Goal: Task Accomplishment & Management: Manage account settings

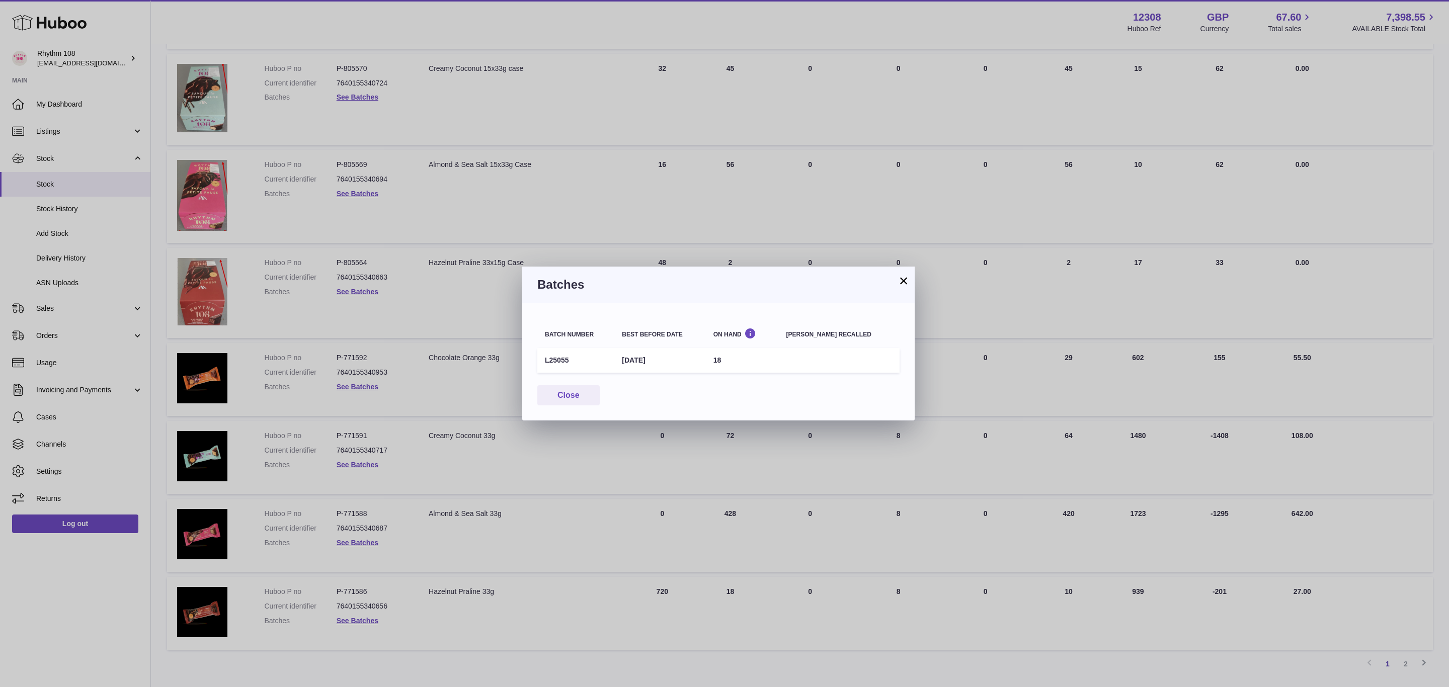
click at [902, 280] on button "×" at bounding box center [904, 281] width 12 height 12
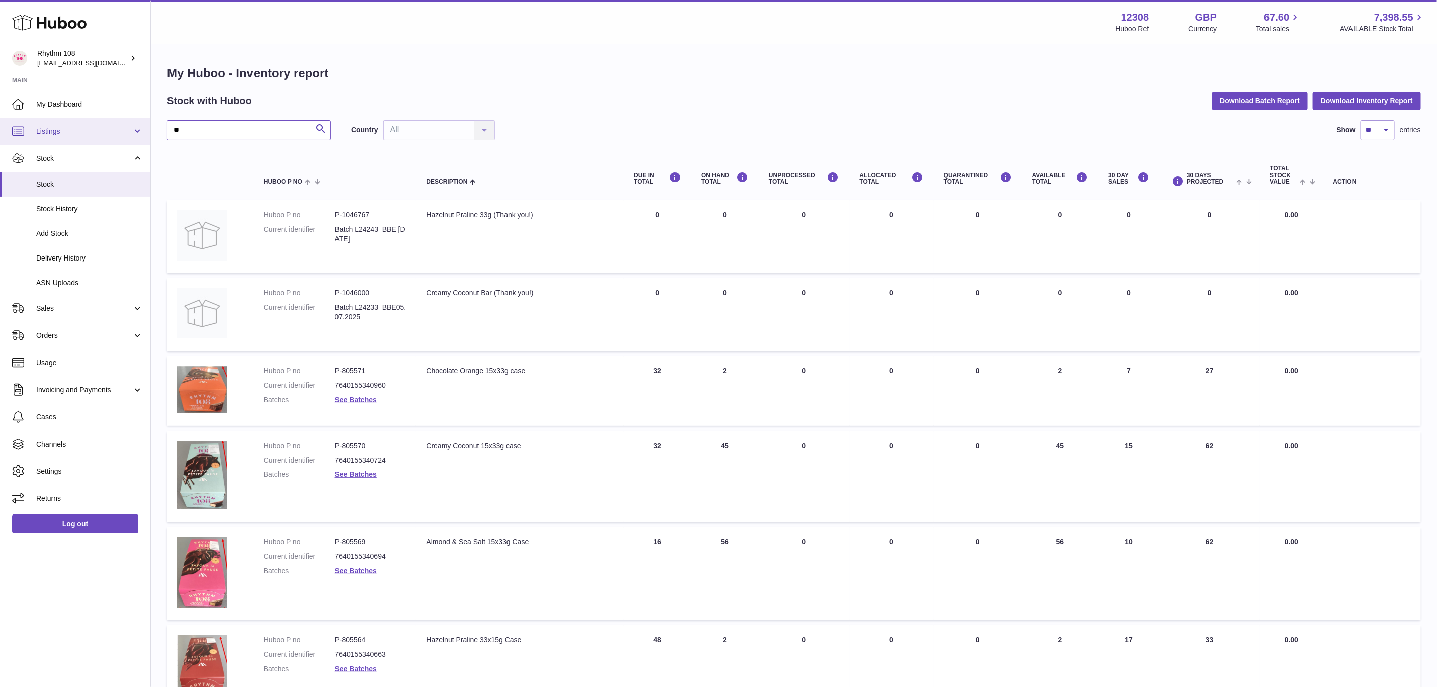
drag, startPoint x: 209, startPoint y: 129, endPoint x: 126, endPoint y: 127, distance: 83.0
click at [126, 127] on div "Huboo Rhythm 108 orders@rhythm108.com Main My Dashboard Listings Not with Huboo…" at bounding box center [718, 568] width 1437 height 1137
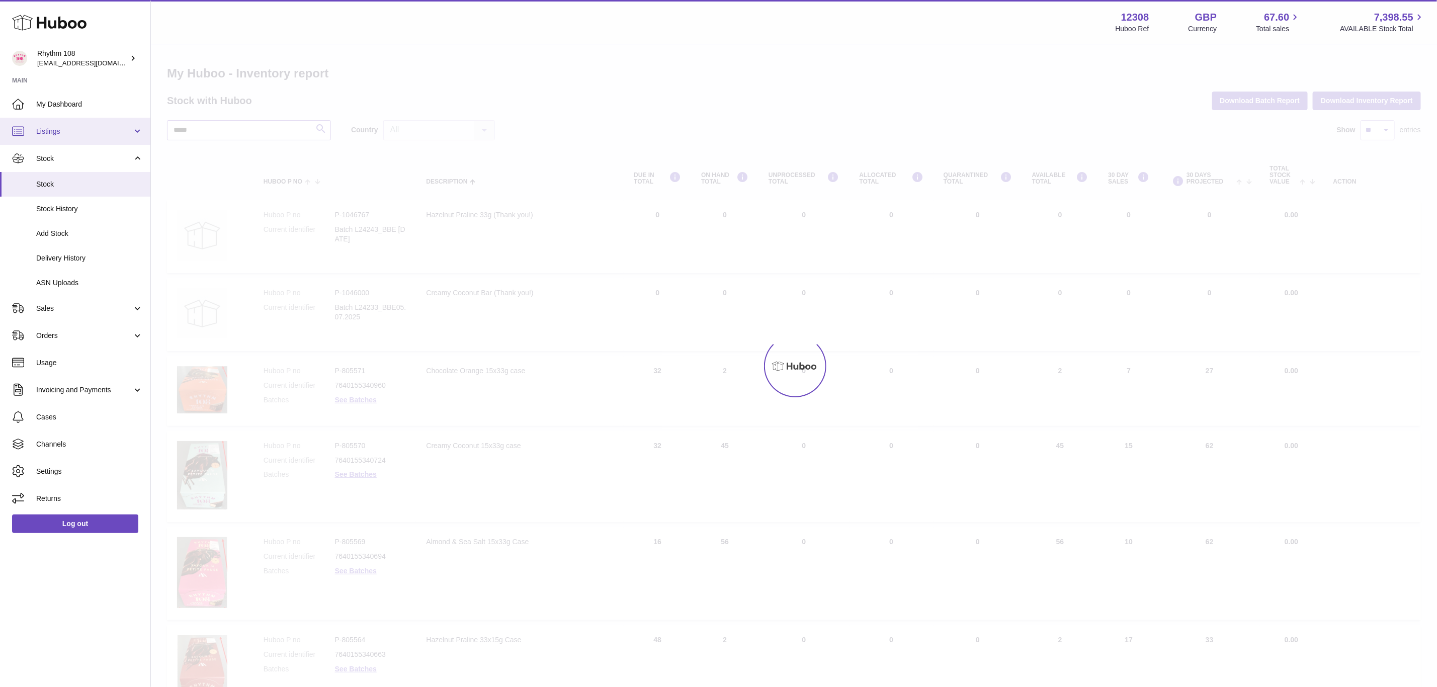
type input "*****"
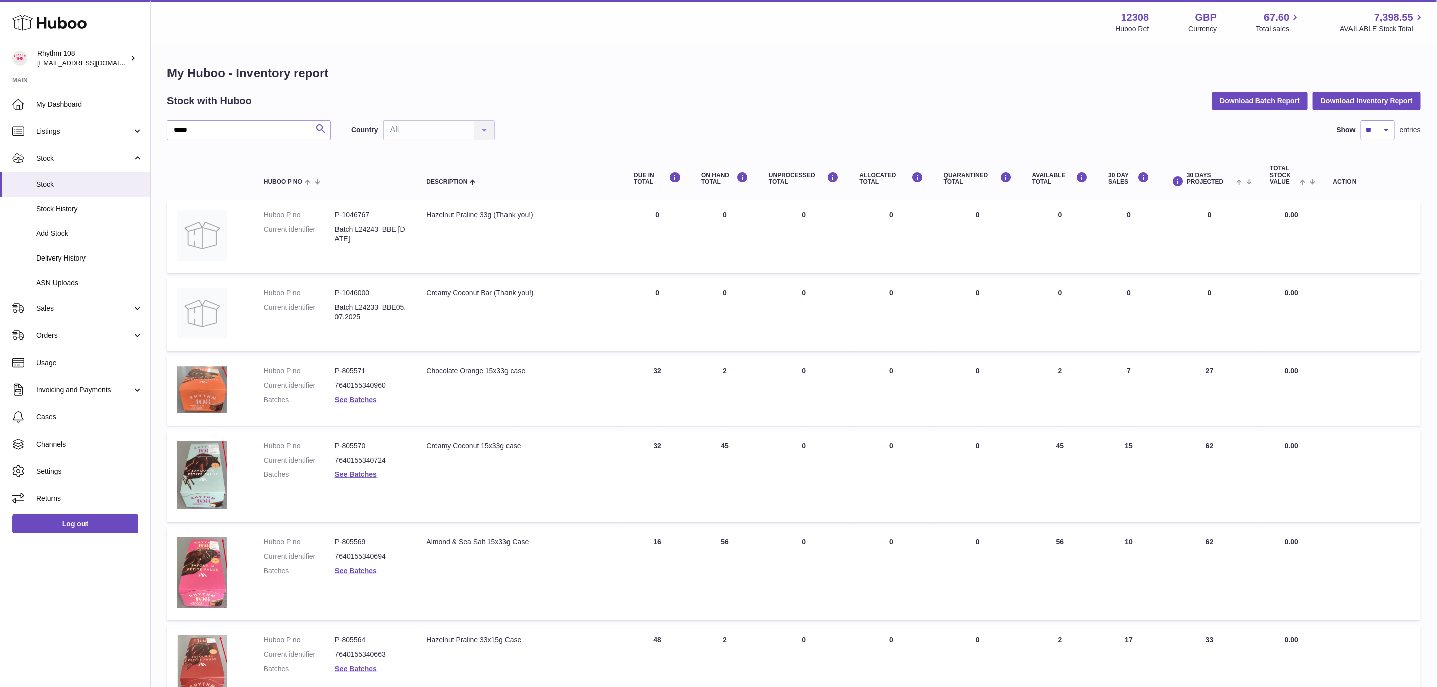
click at [324, 124] on icon "submit" at bounding box center [321, 129] width 12 height 13
click at [321, 125] on icon "submit" at bounding box center [321, 129] width 12 height 13
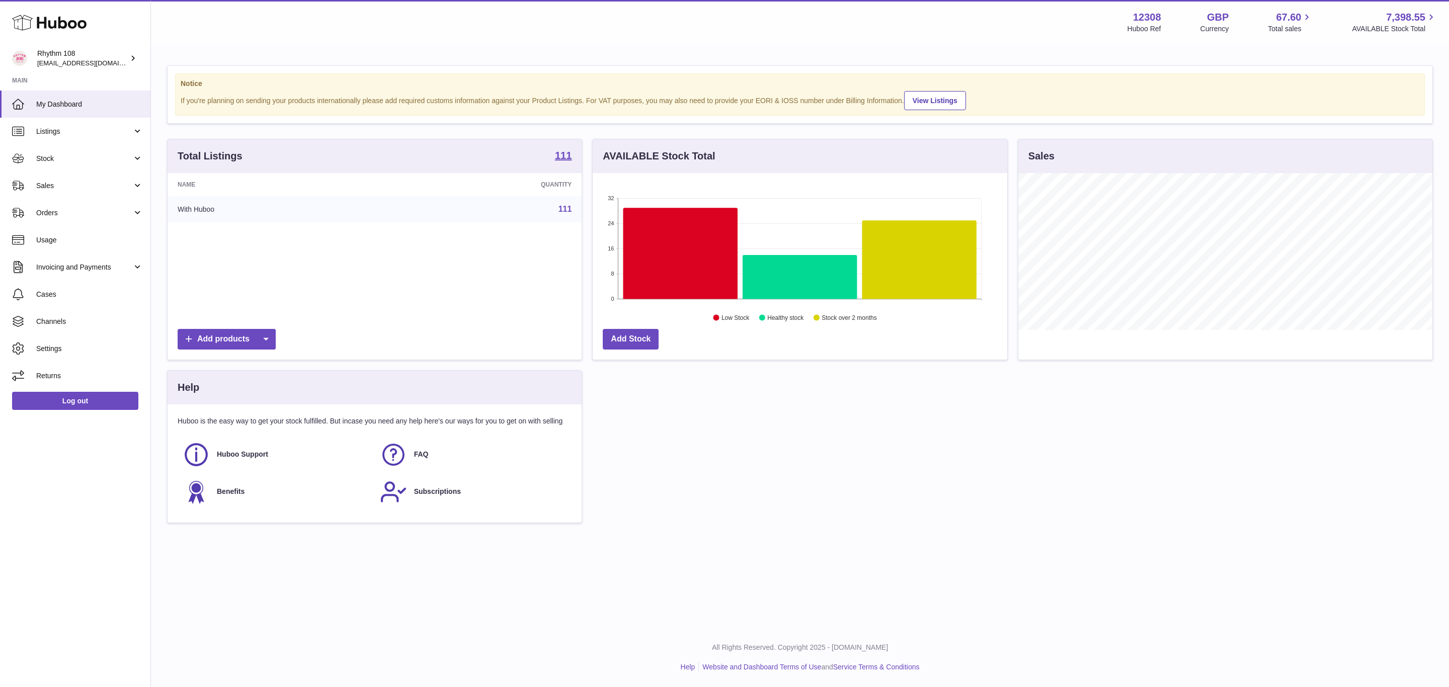
scroll to position [157, 414]
click at [56, 161] on span "Stock" at bounding box center [84, 159] width 96 height 10
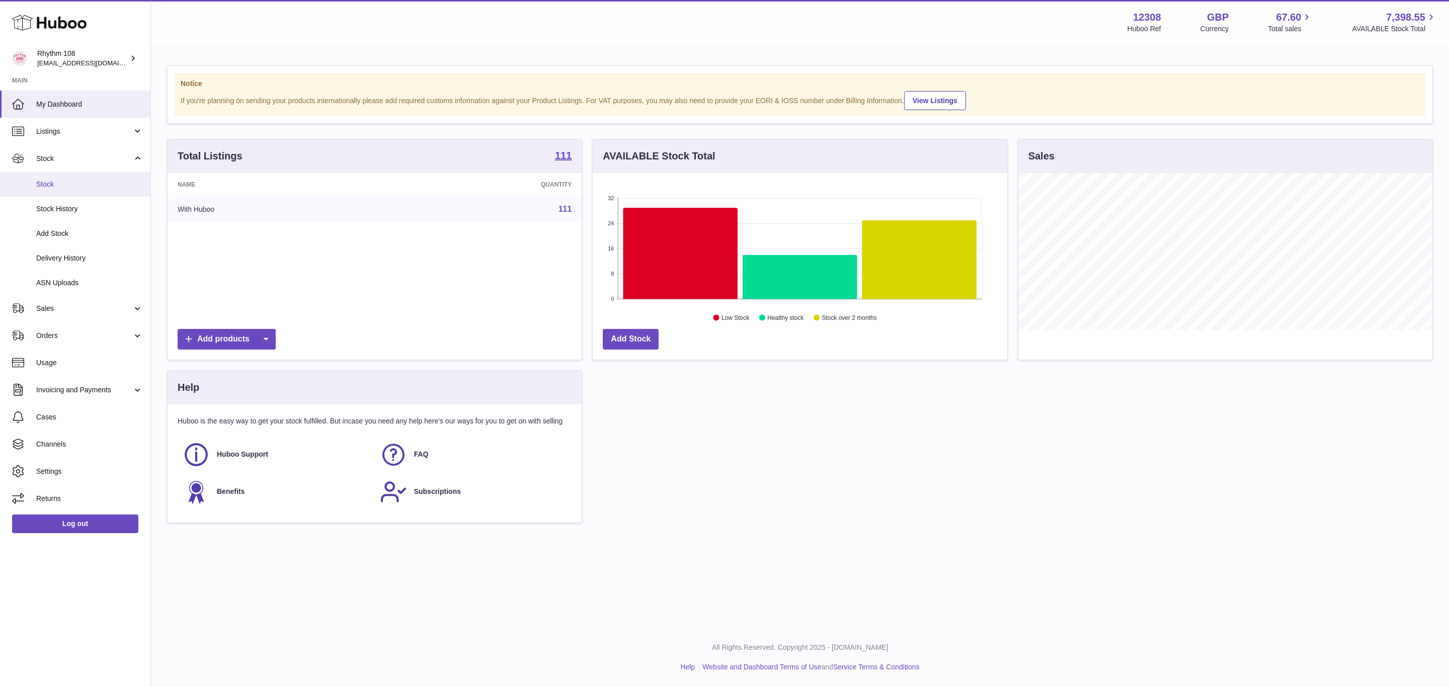
click at [46, 184] on span "Stock" at bounding box center [89, 185] width 107 height 10
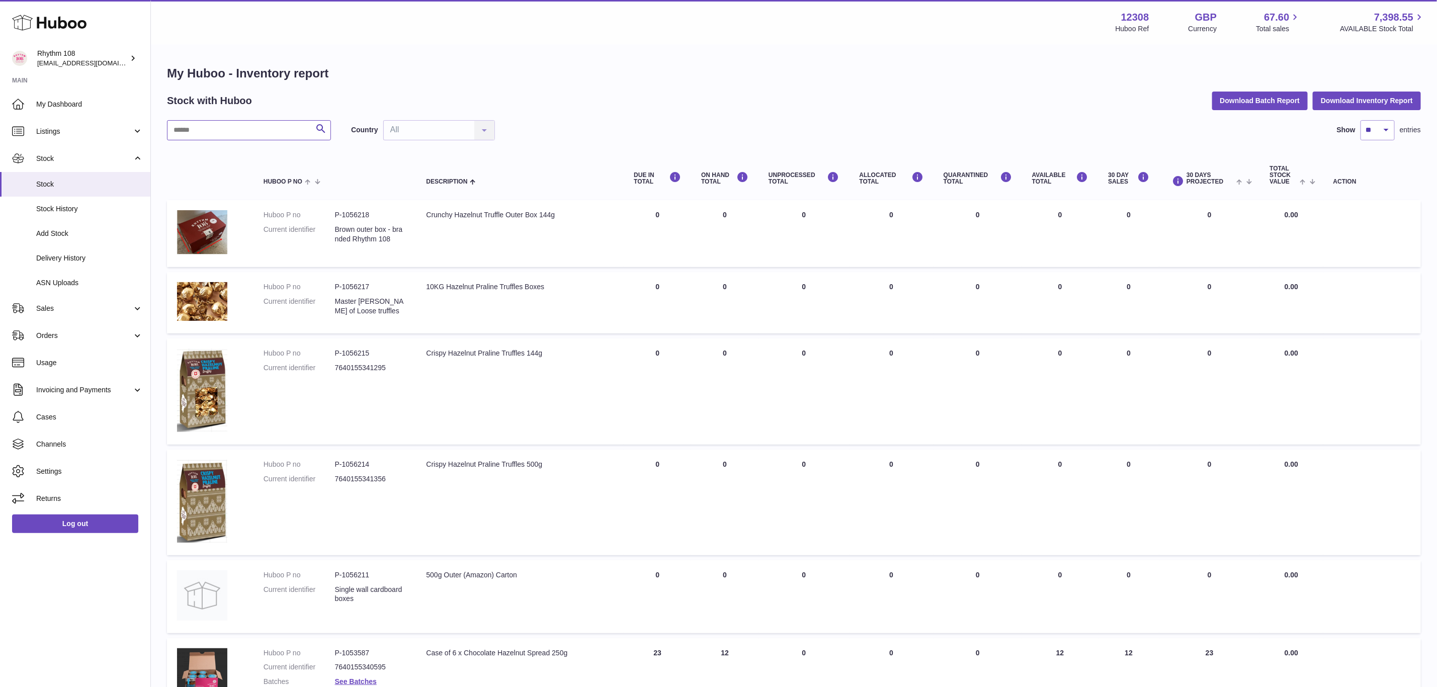
click at [263, 127] on input "text" at bounding box center [249, 130] width 164 height 20
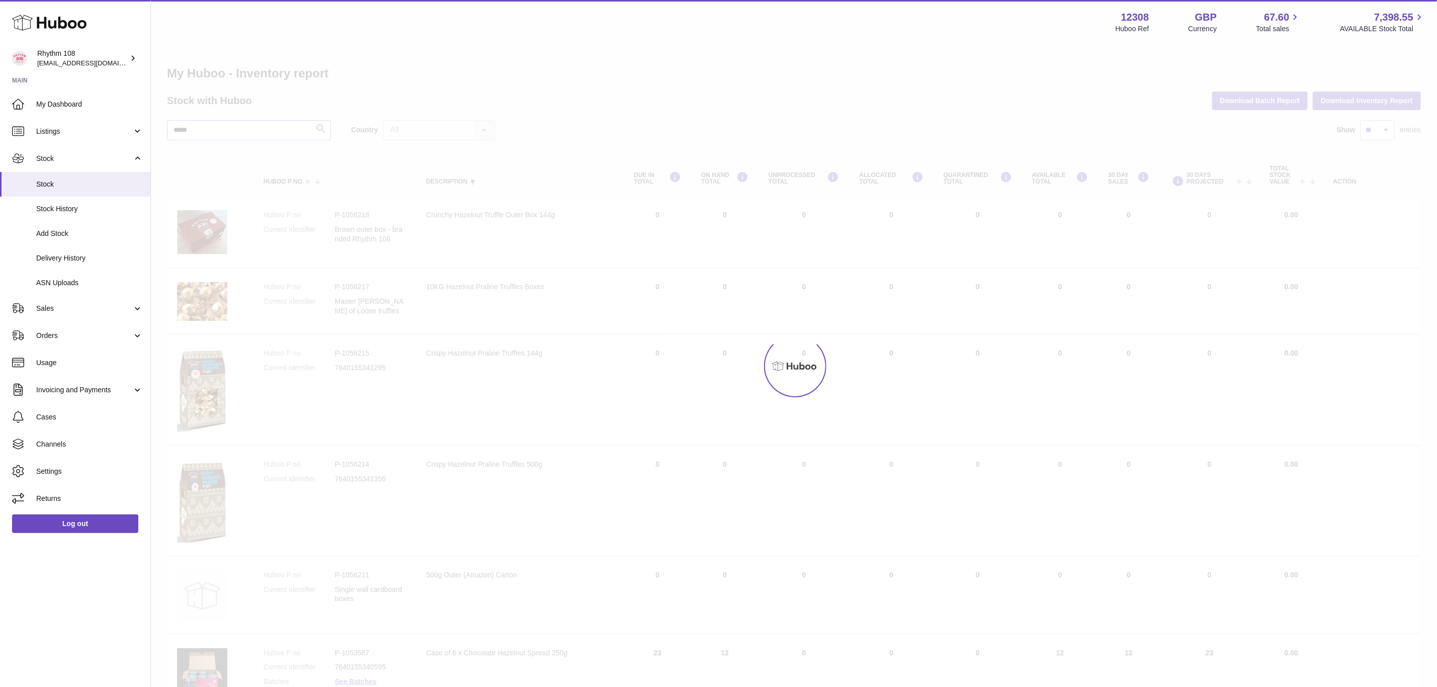
type input "*****"
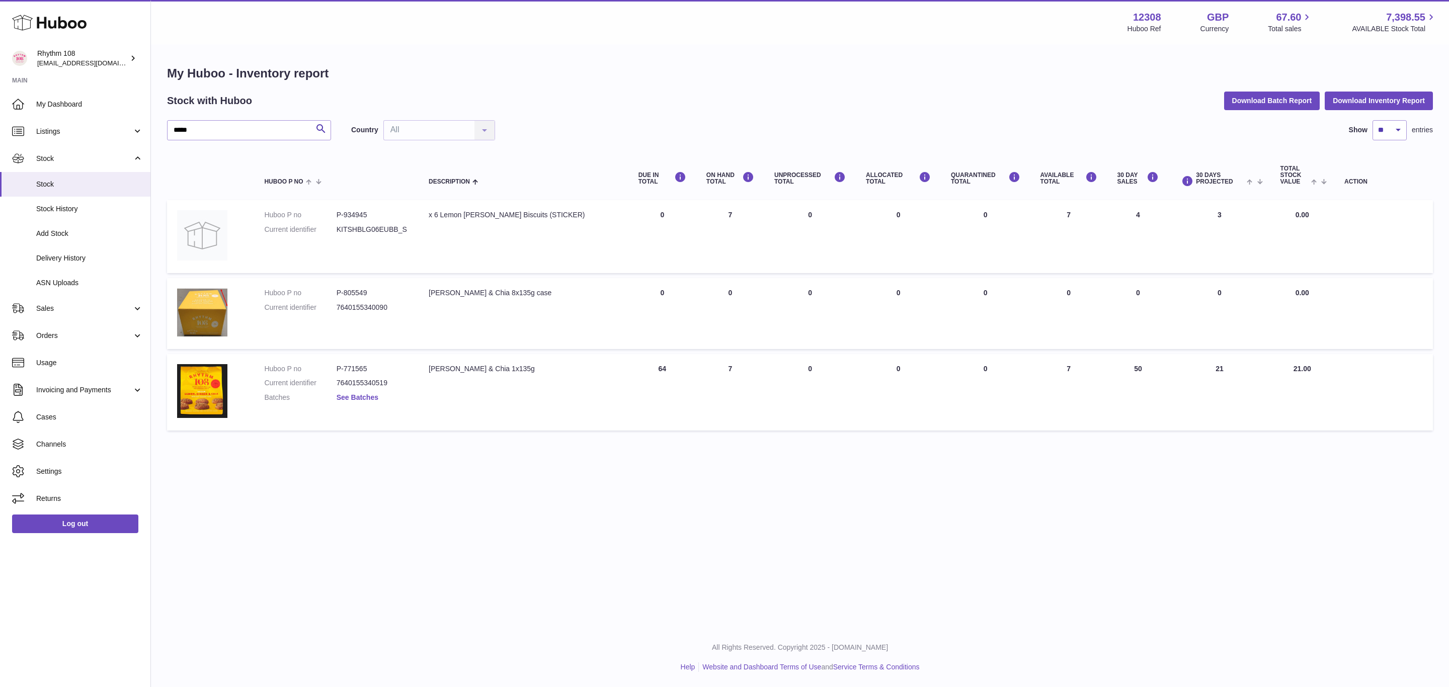
click at [369, 399] on link "See Batches" at bounding box center [358, 397] width 42 height 8
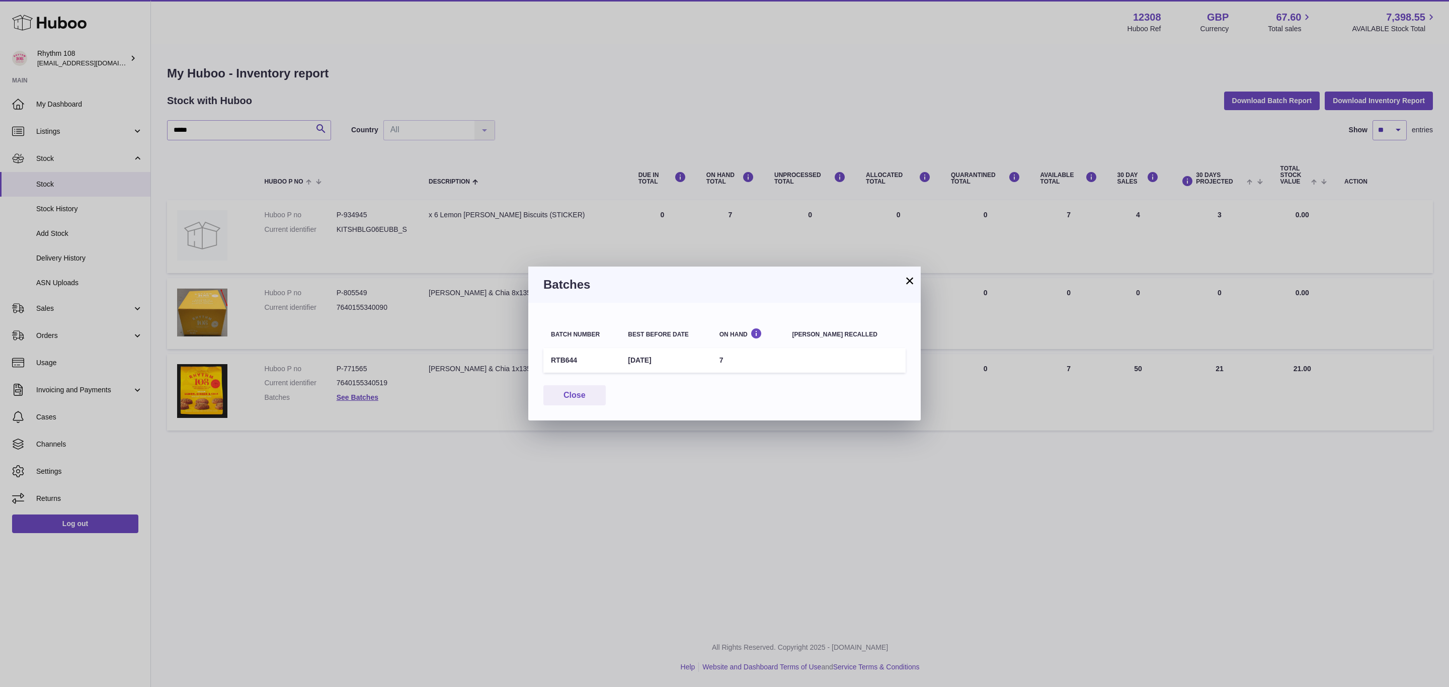
click at [908, 282] on button "×" at bounding box center [910, 281] width 12 height 12
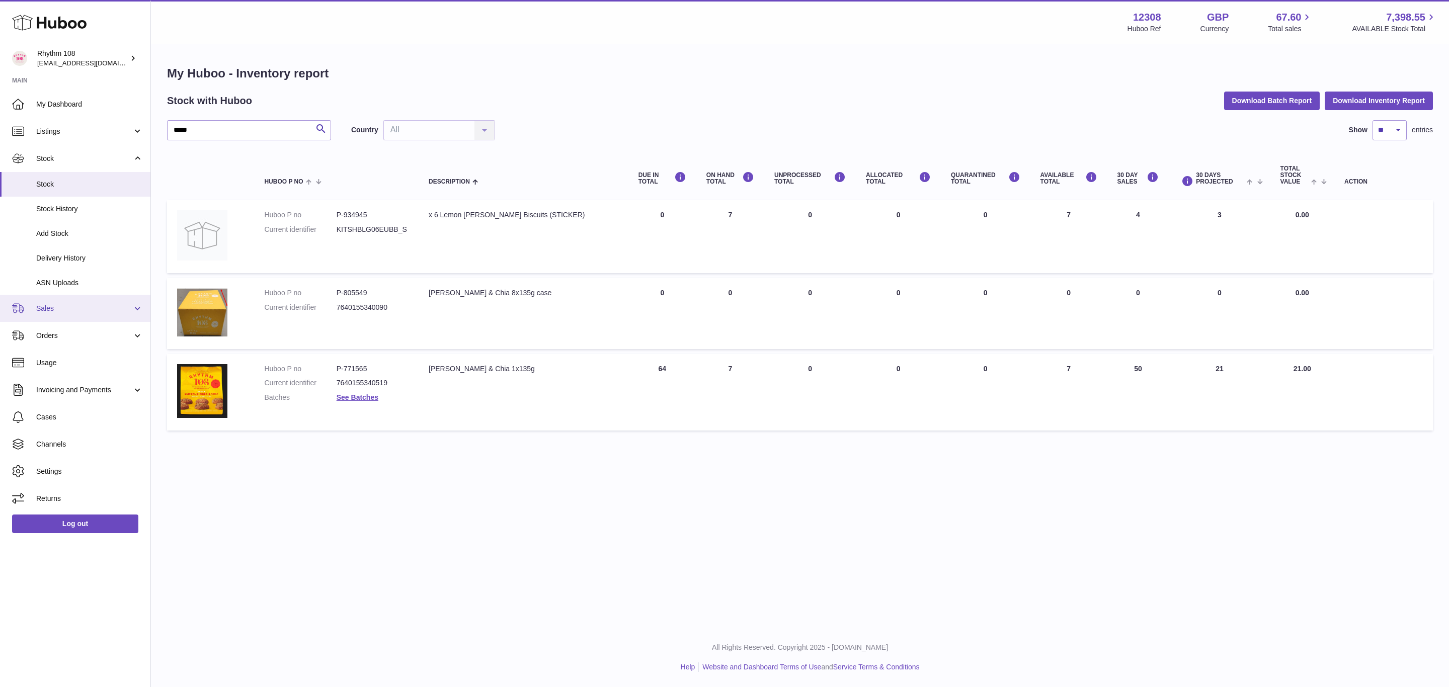
click at [55, 314] on link "Sales" at bounding box center [75, 308] width 150 height 27
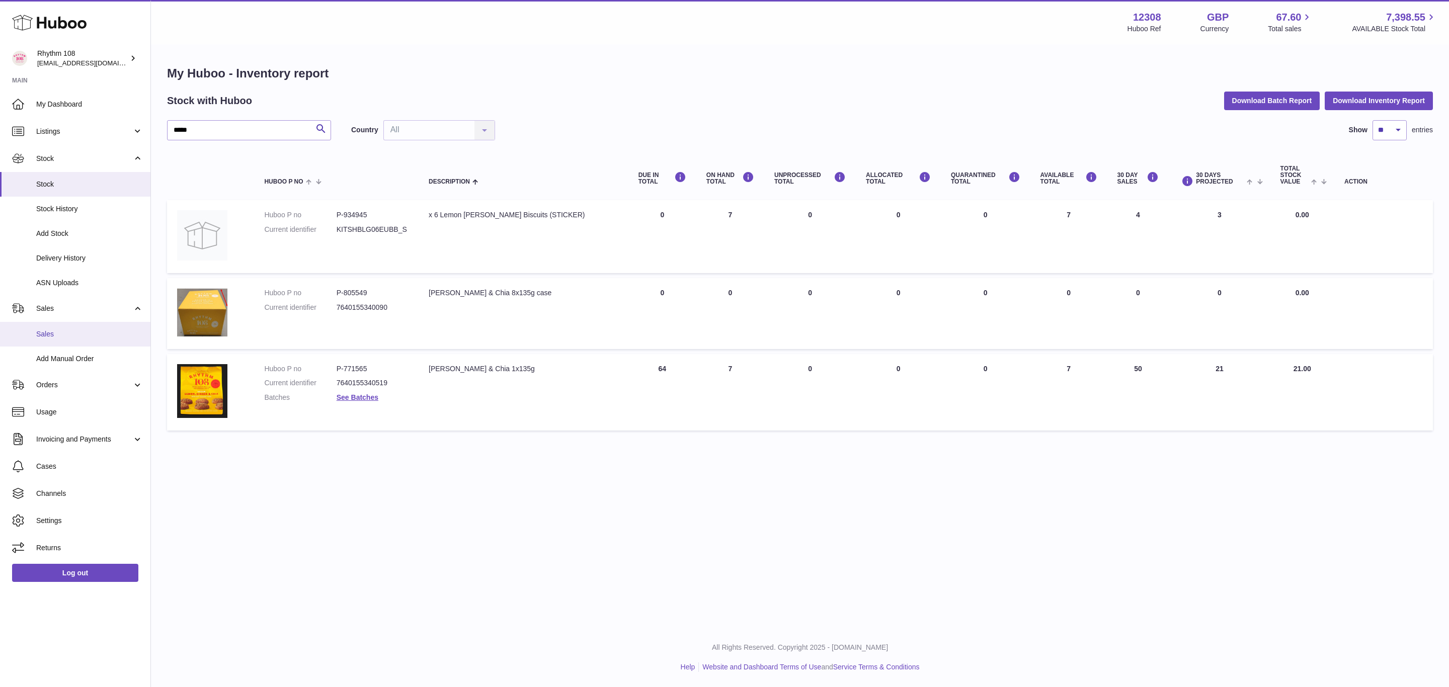
click at [56, 333] on span "Sales" at bounding box center [89, 335] width 107 height 10
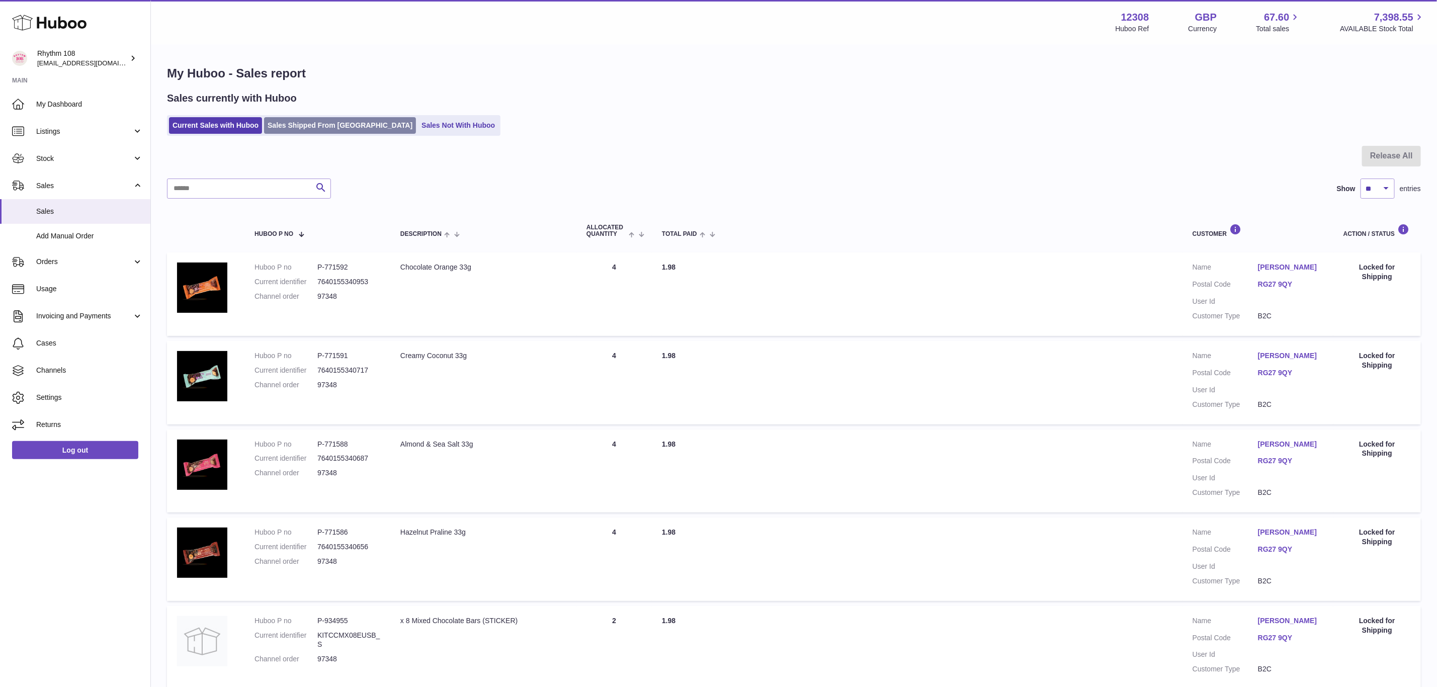
click at [288, 129] on link "Sales Shipped From Huboo" at bounding box center [340, 125] width 152 height 17
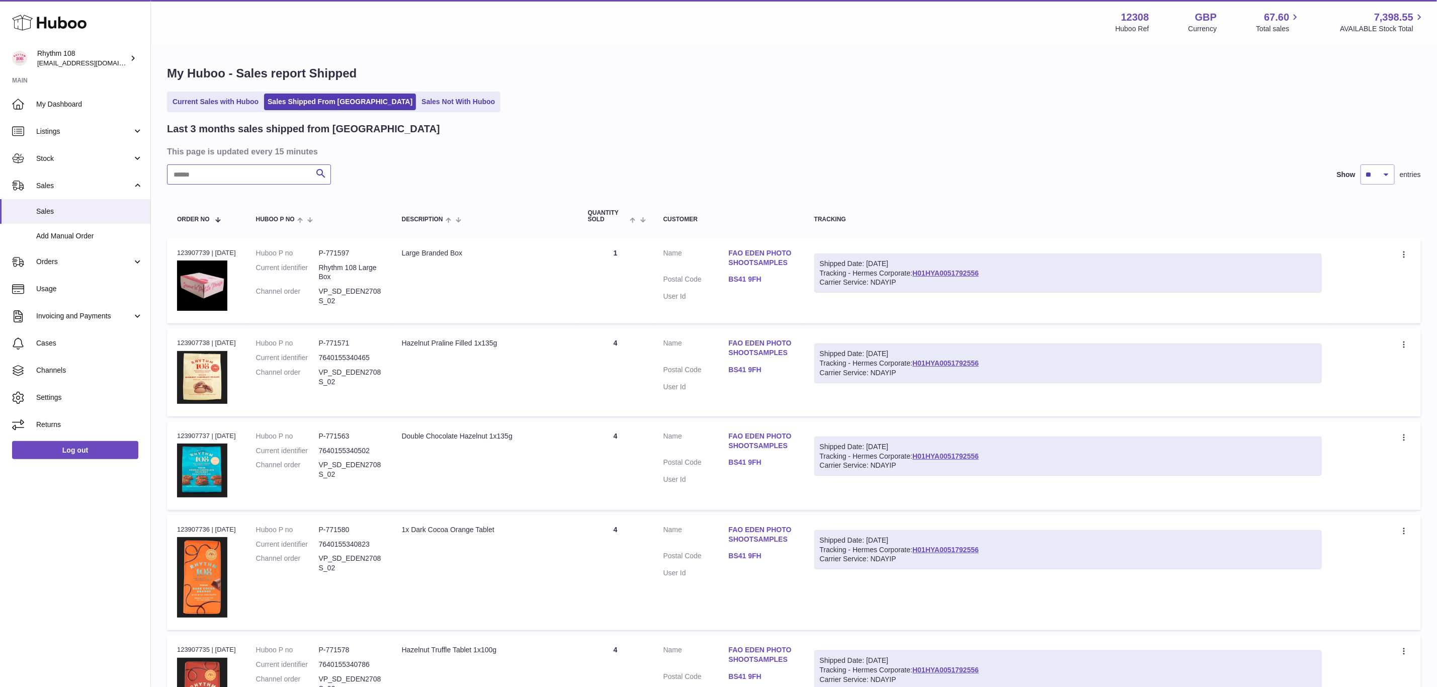
click at [246, 183] on input "text" at bounding box center [249, 175] width 164 height 20
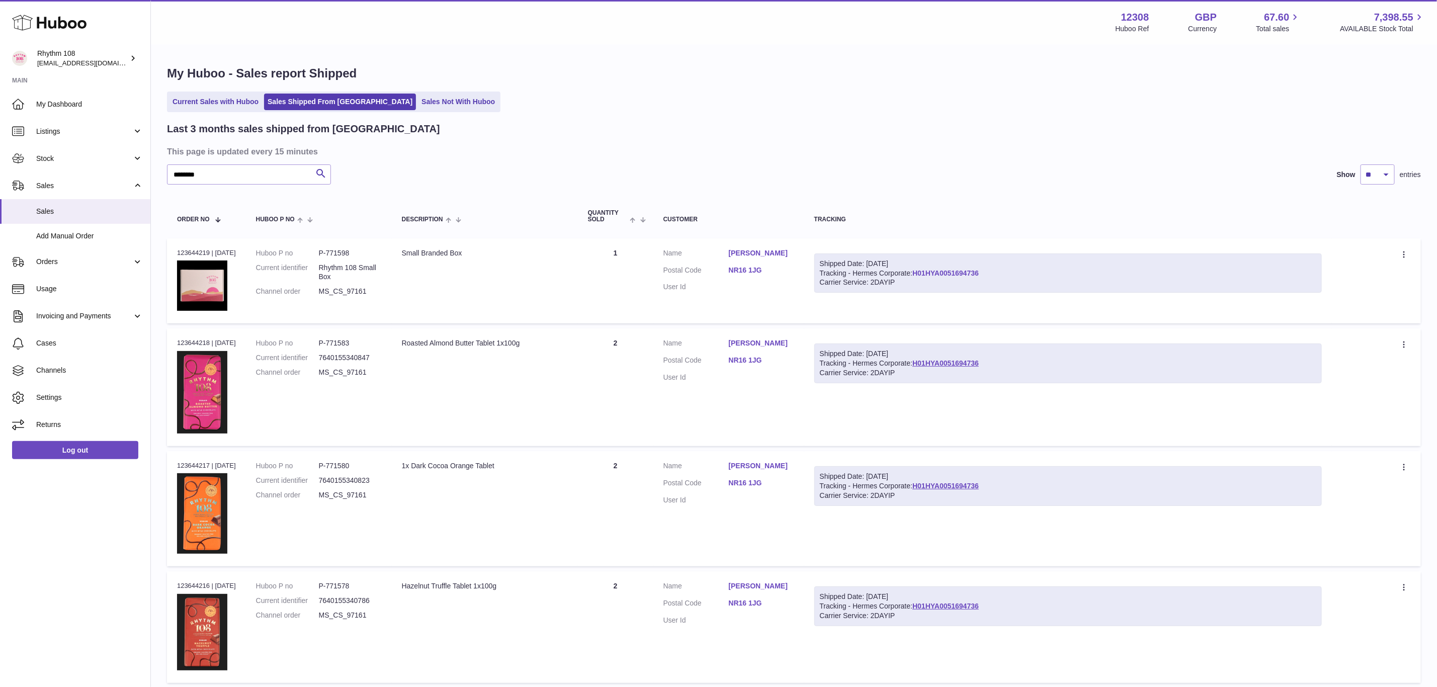
click at [954, 271] on link "H01HYA0051694736" at bounding box center [946, 273] width 66 height 8
click at [222, 171] on input "********" at bounding box center [249, 175] width 164 height 20
drag, startPoint x: 201, startPoint y: 171, endPoint x: 239, endPoint y: 174, distance: 37.9
click at [237, 174] on input "********" at bounding box center [249, 175] width 164 height 20
paste input "***"
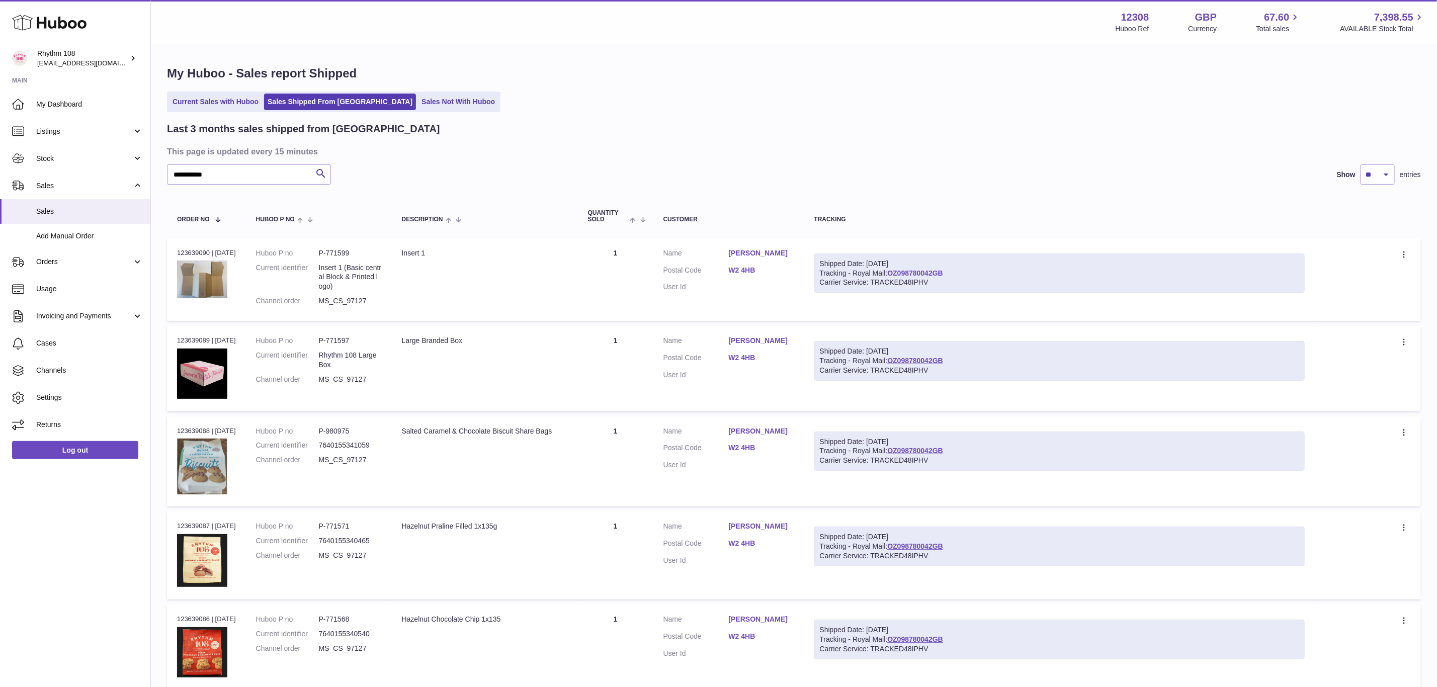
click at [920, 273] on link "OZ098780042GB" at bounding box center [915, 273] width 56 height 8
drag, startPoint x: 257, startPoint y: 176, endPoint x: 208, endPoint y: 176, distance: 48.8
click at [208, 176] on input "**********" at bounding box center [249, 175] width 164 height 20
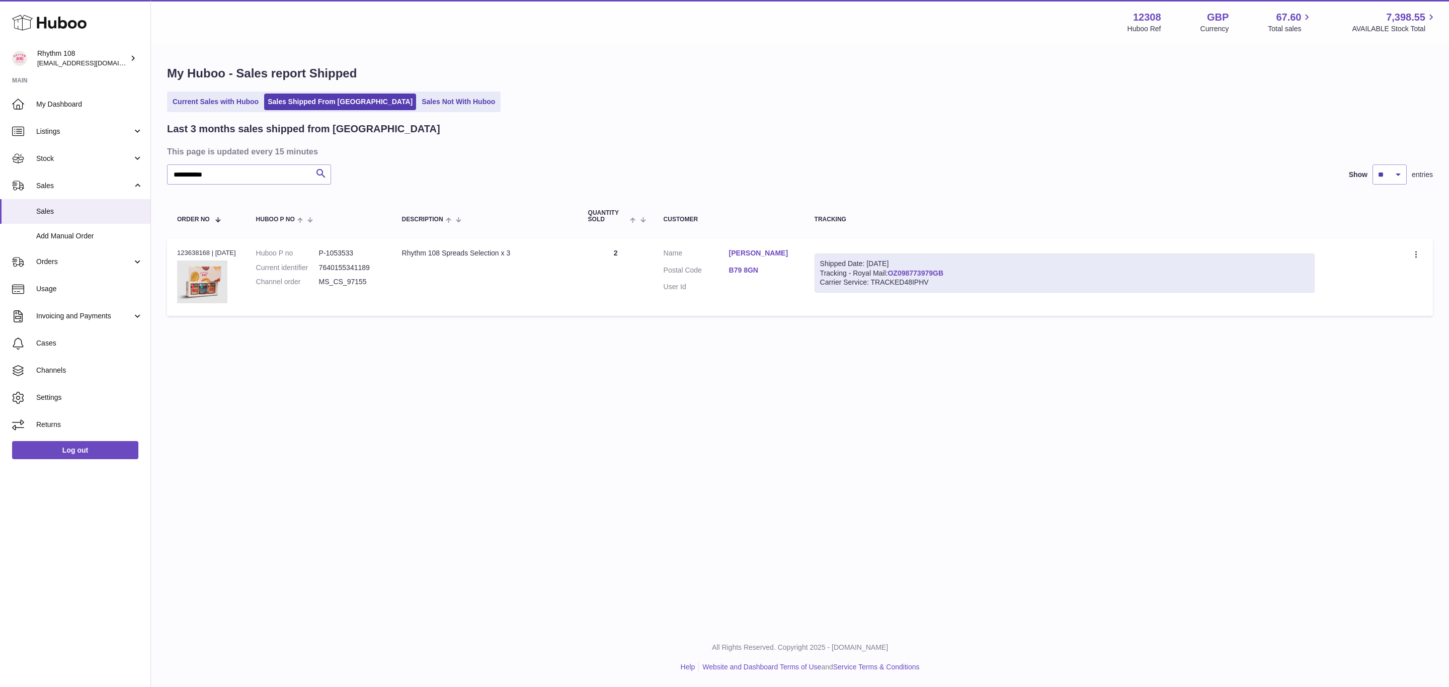
click at [939, 271] on link "OZ098773979GB" at bounding box center [915, 273] width 56 height 8
drag, startPoint x: 232, startPoint y: 176, endPoint x: 100, endPoint y: 166, distance: 133.2
click at [100, 166] on div "**********" at bounding box center [724, 343] width 1449 height 687
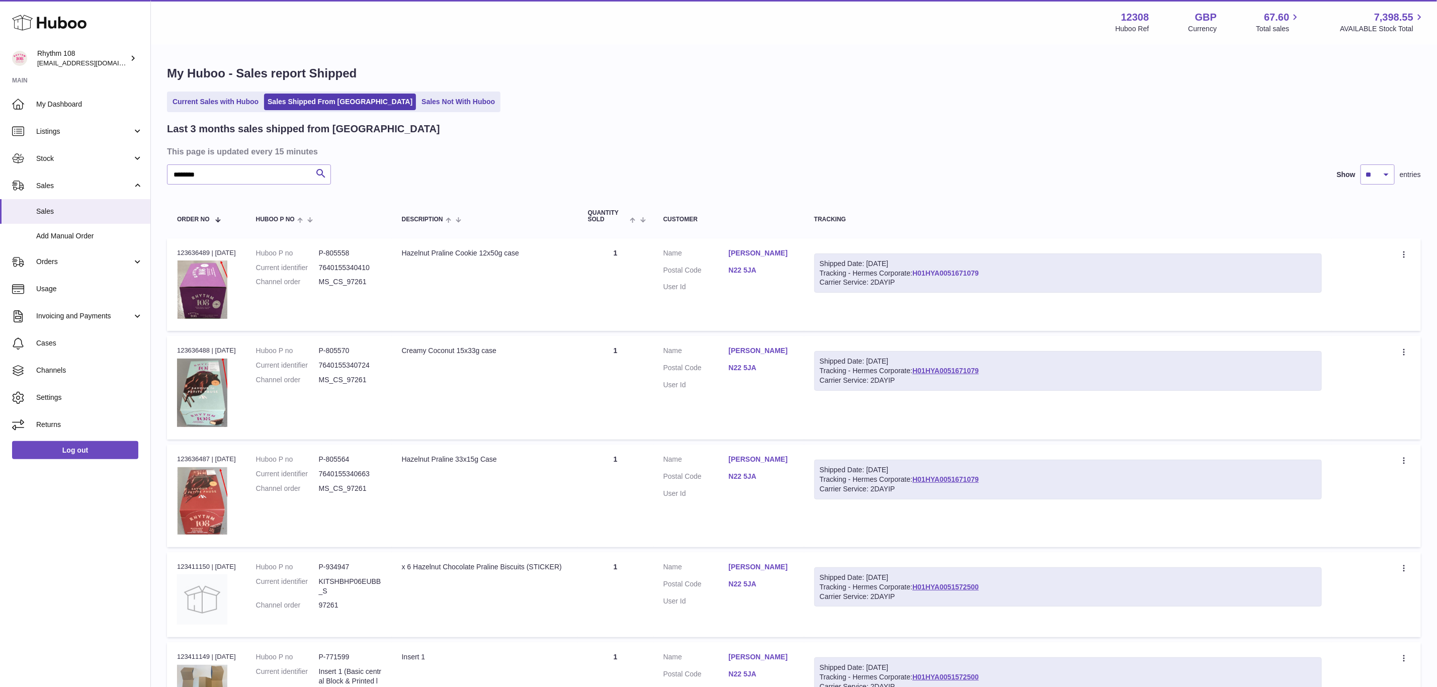
click at [942, 272] on link "H01HYA0051671079" at bounding box center [946, 273] width 66 height 8
drag, startPoint x: 240, startPoint y: 168, endPoint x: 112, endPoint y: 170, distance: 128.3
click at [112, 170] on div "Huboo Rhythm 108 orders@rhythm108.com Main My Dashboard Listings Not with Huboo…" at bounding box center [718, 666] width 1437 height 1333
type input "*****"
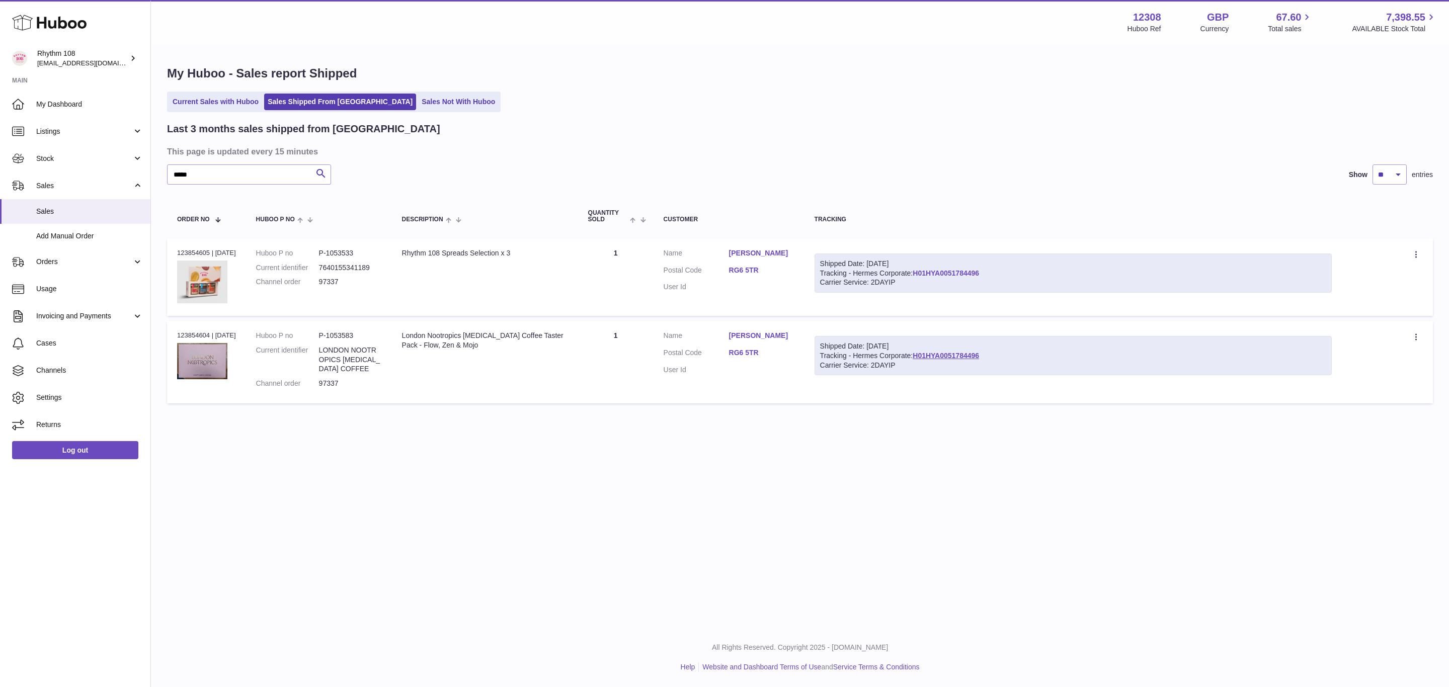
click at [946, 274] on link "H01HYA0051784496" at bounding box center [946, 273] width 66 height 8
click at [46, 261] on span "Orders" at bounding box center [84, 262] width 96 height 10
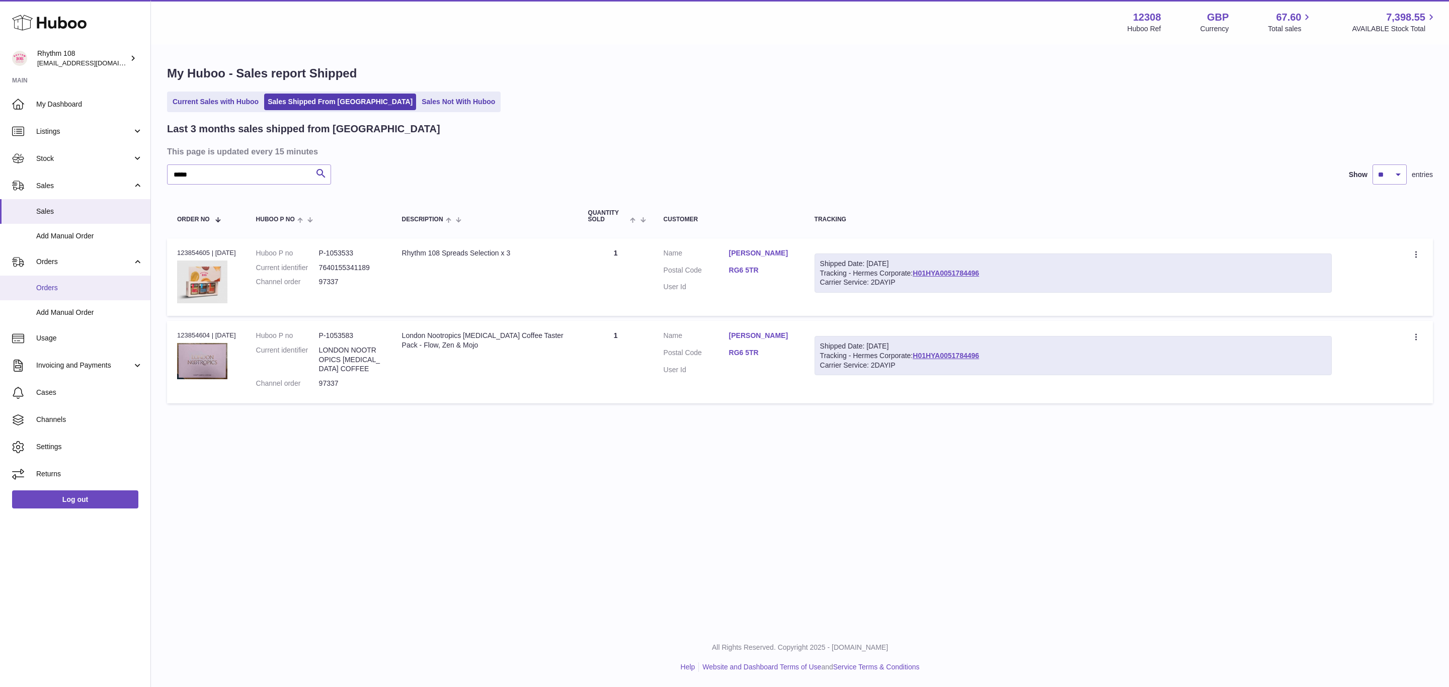
click at [46, 292] on span "Orders" at bounding box center [89, 288] width 107 height 10
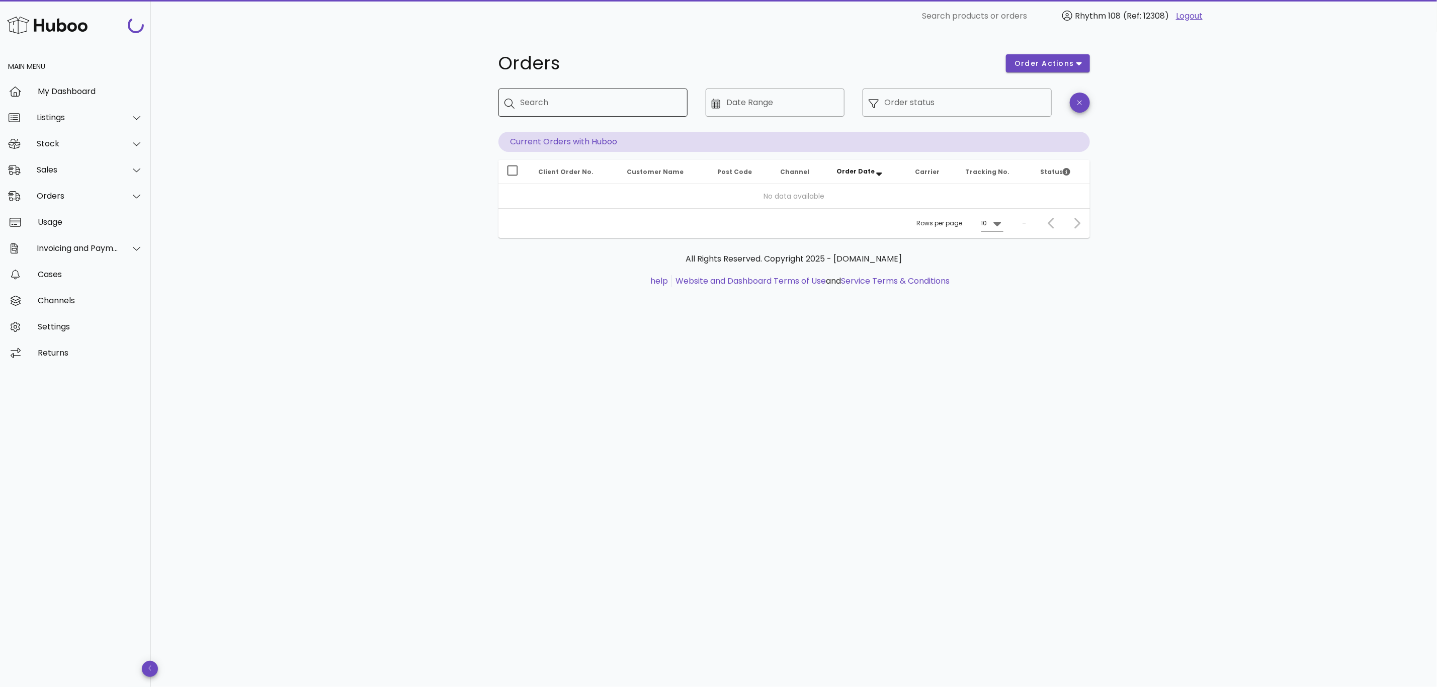
click at [596, 96] on input "Search" at bounding box center [600, 103] width 159 height 16
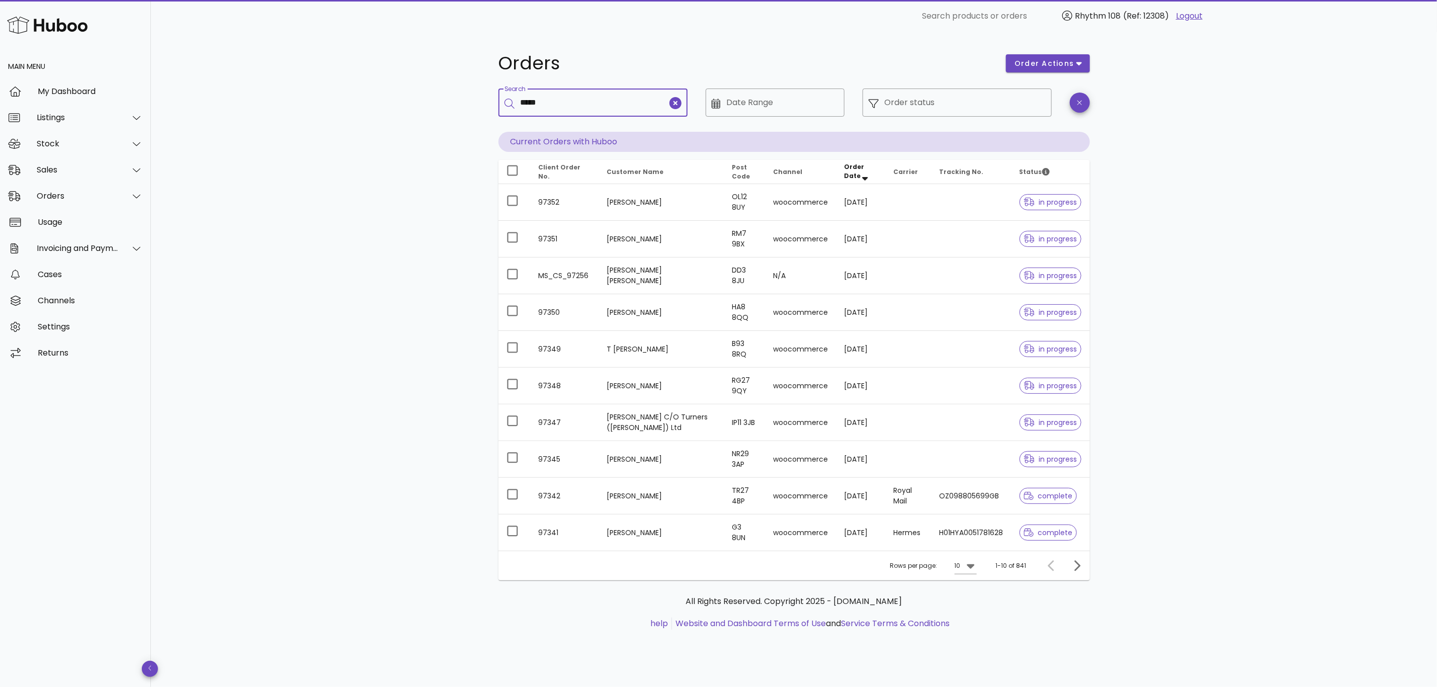
type input "*****"
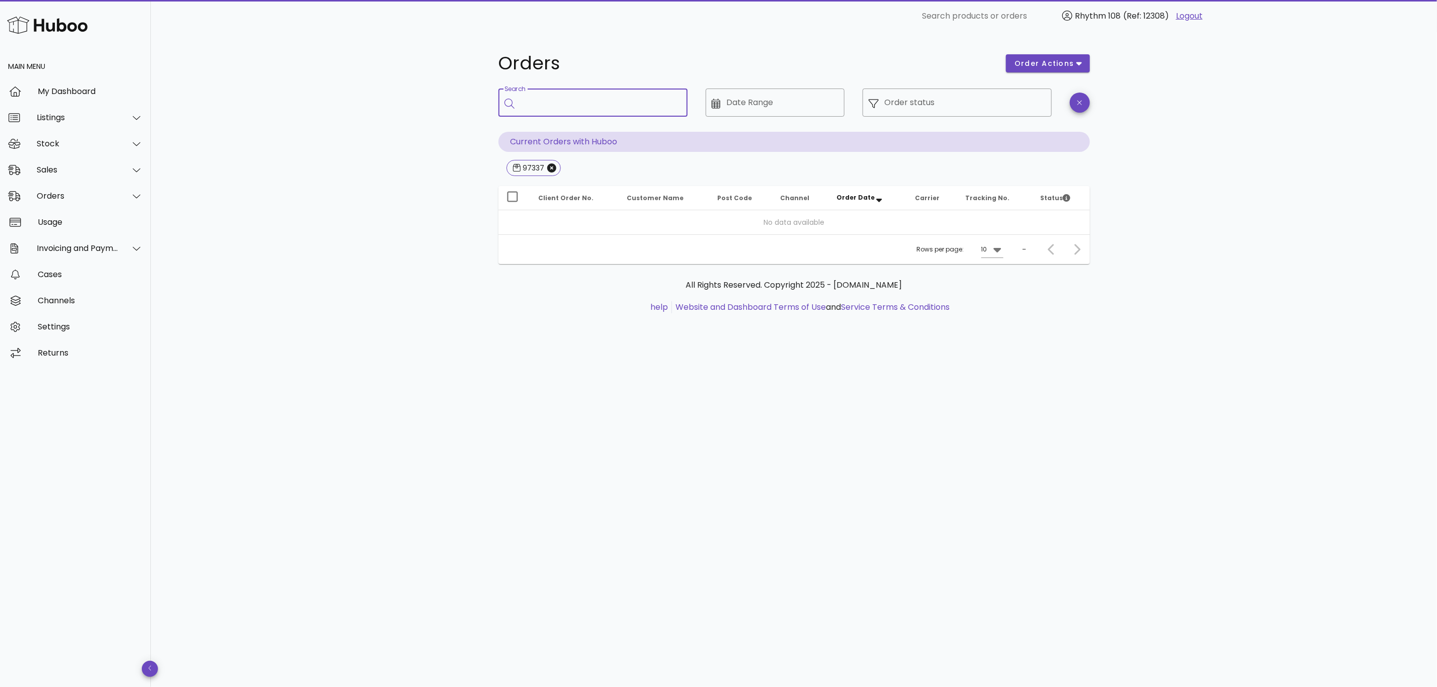
click at [591, 97] on input "Search" at bounding box center [600, 103] width 159 height 16
click at [63, 165] on div "Sales" at bounding box center [78, 170] width 82 height 10
click at [54, 205] on div "Sales" at bounding box center [89, 195] width 107 height 22
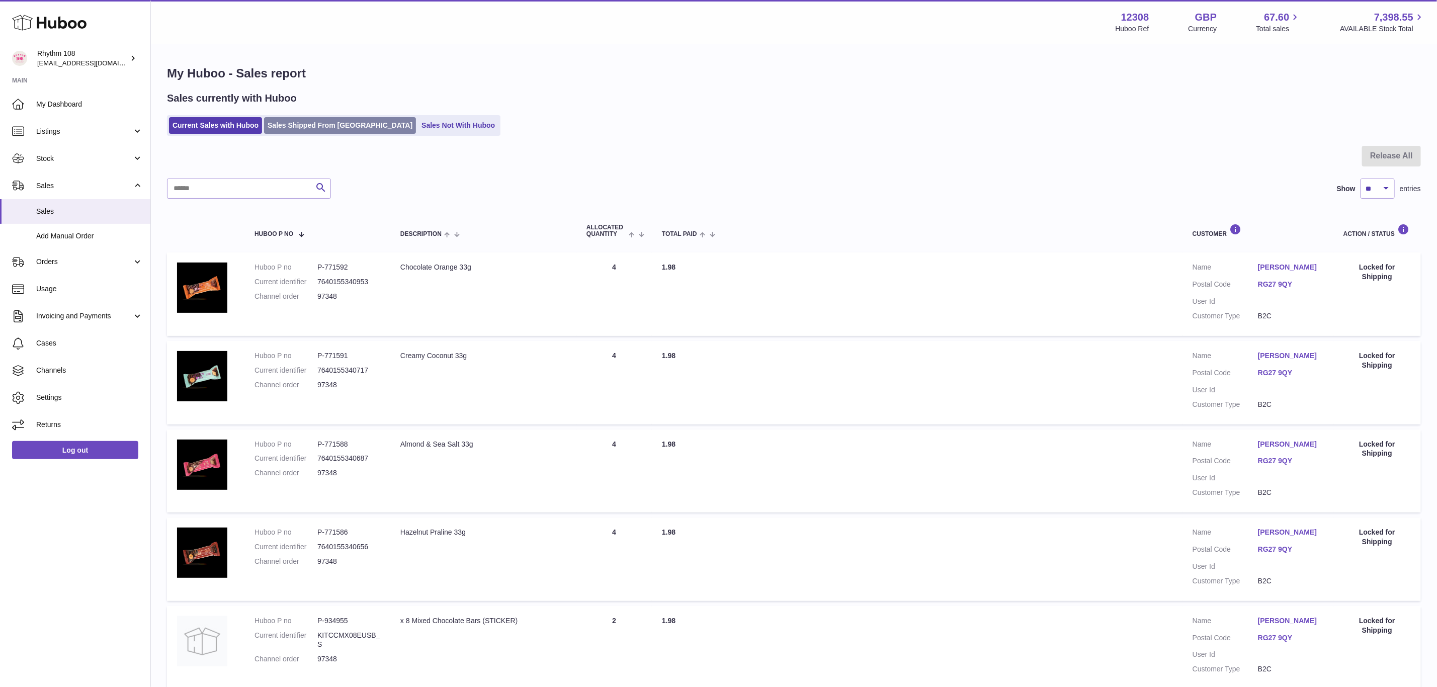
click at [323, 123] on link "Sales Shipped From [GEOGRAPHIC_DATA]" at bounding box center [340, 125] width 152 height 17
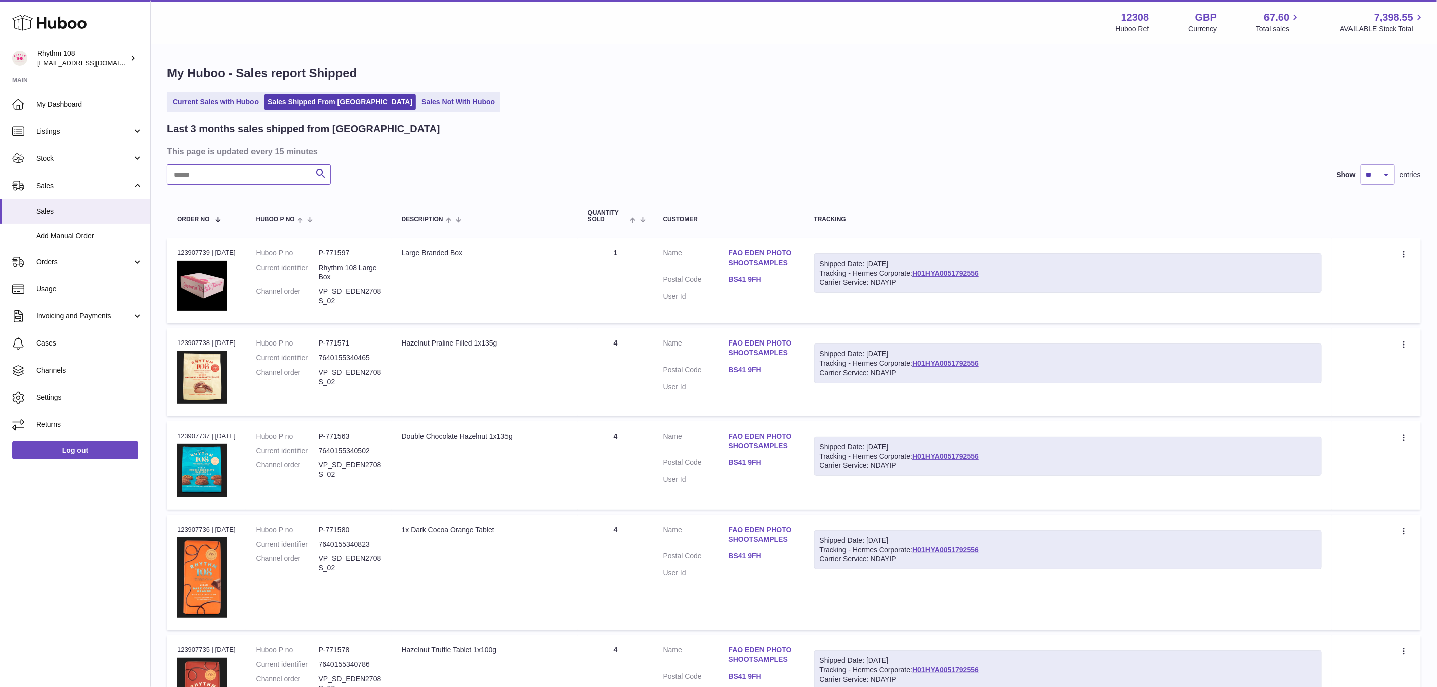
click at [255, 165] on input "text" at bounding box center [249, 175] width 164 height 20
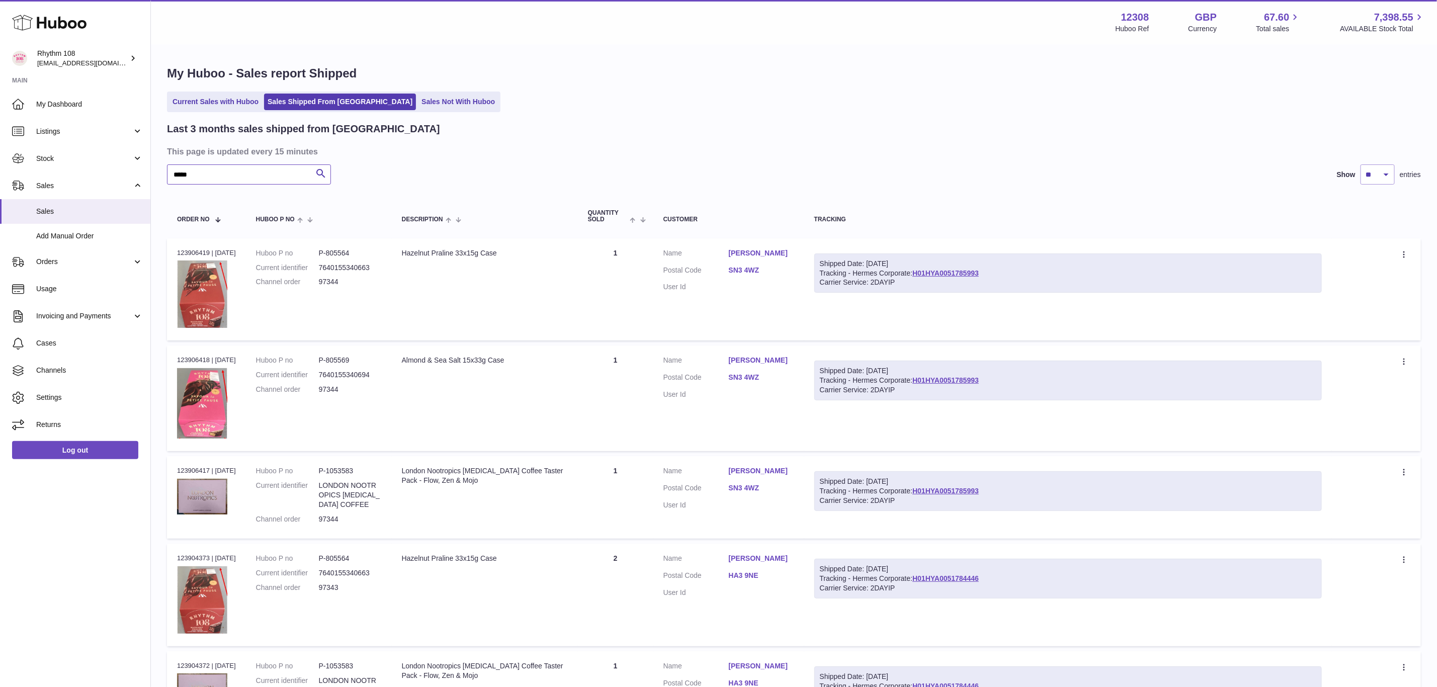
type input "*****"
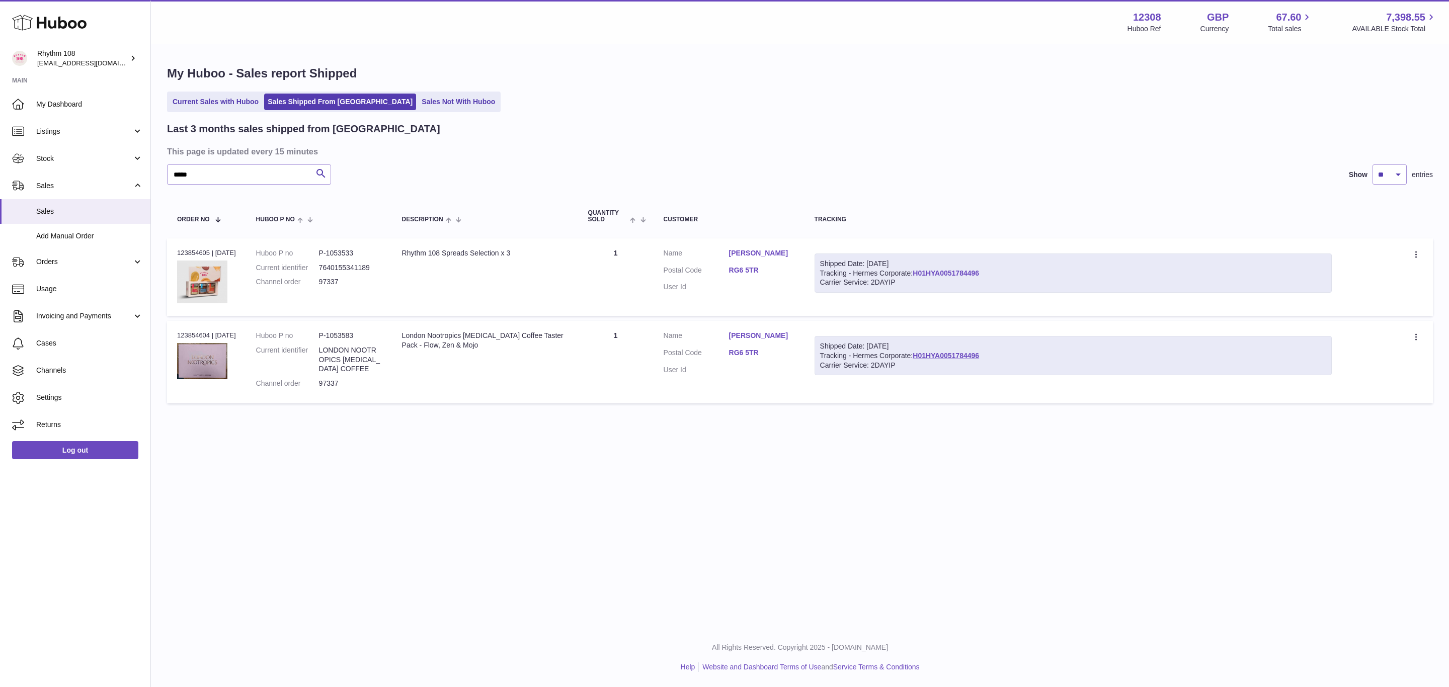
click at [949, 272] on link "H01HYA0051784496" at bounding box center [946, 273] width 66 height 8
click at [750, 251] on link "Will Terry" at bounding box center [761, 254] width 65 height 10
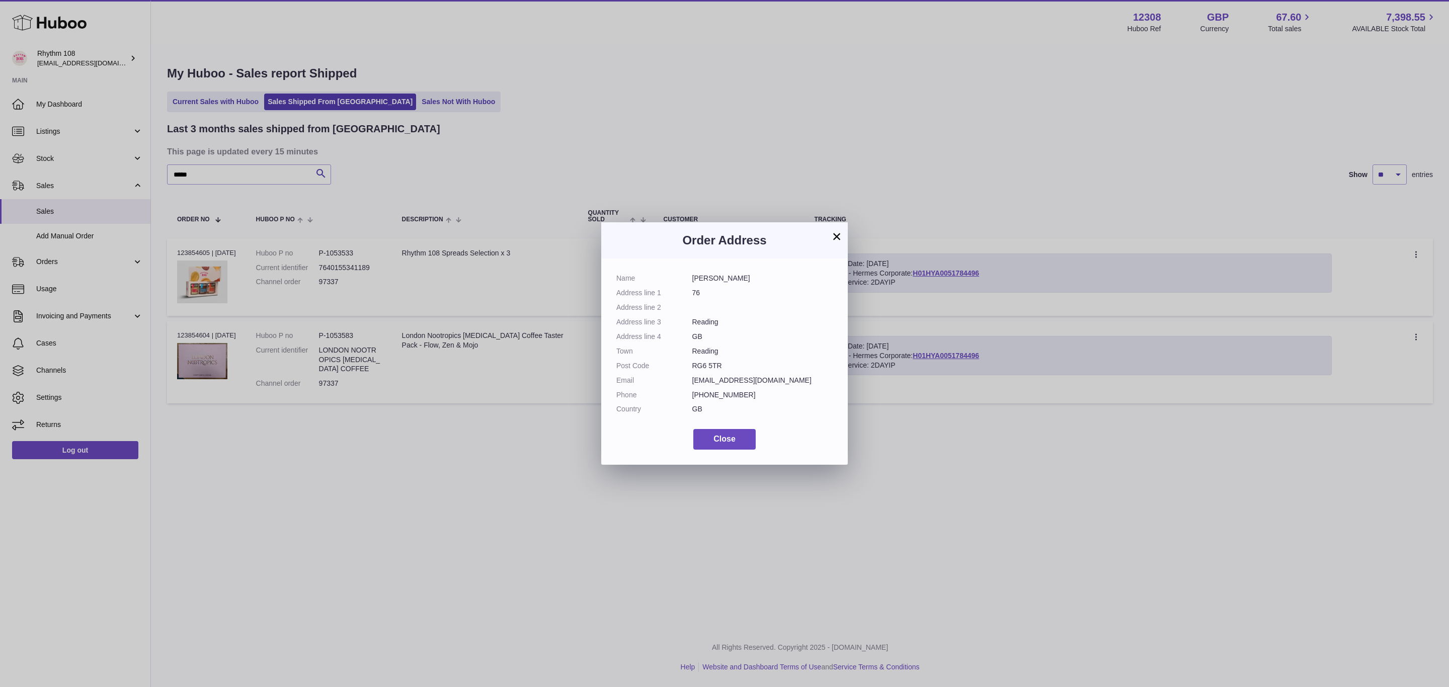
click at [837, 234] on button "×" at bounding box center [837, 236] width 12 height 12
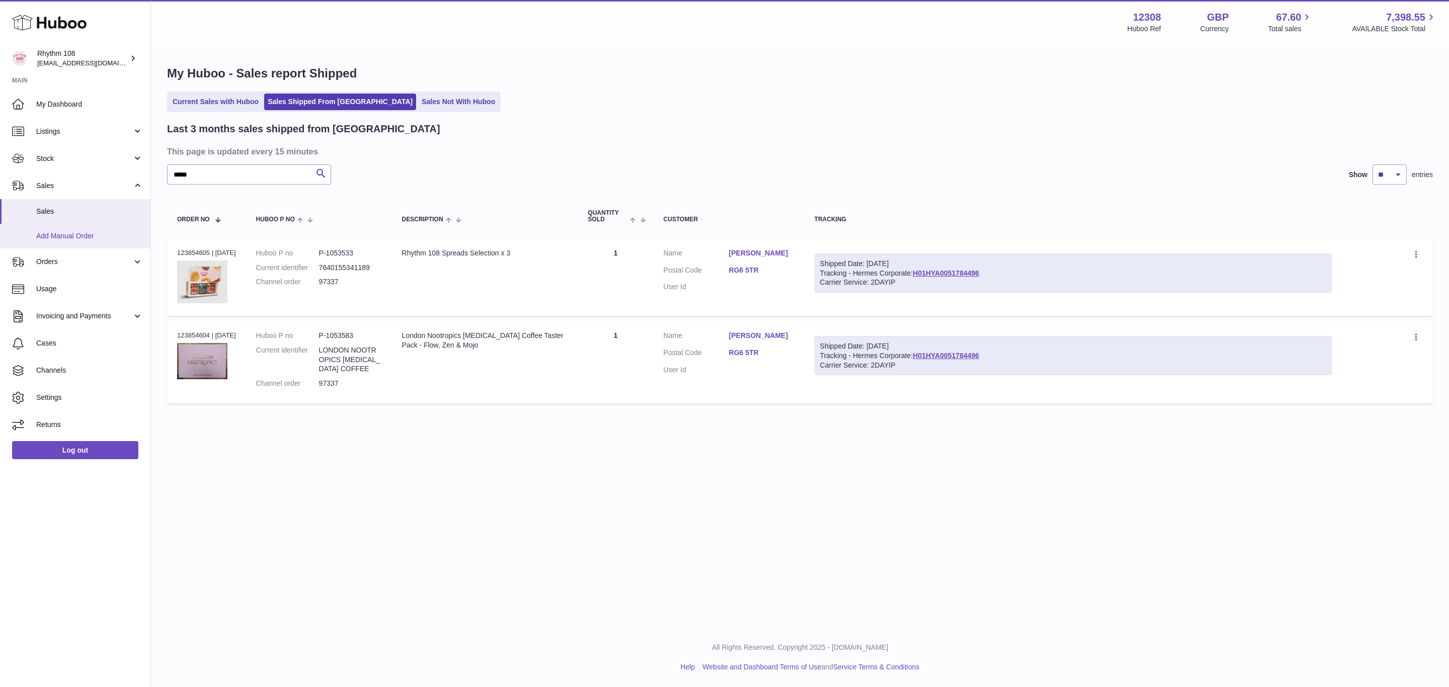
click at [94, 236] on span "Add Manual Order" at bounding box center [89, 236] width 107 height 10
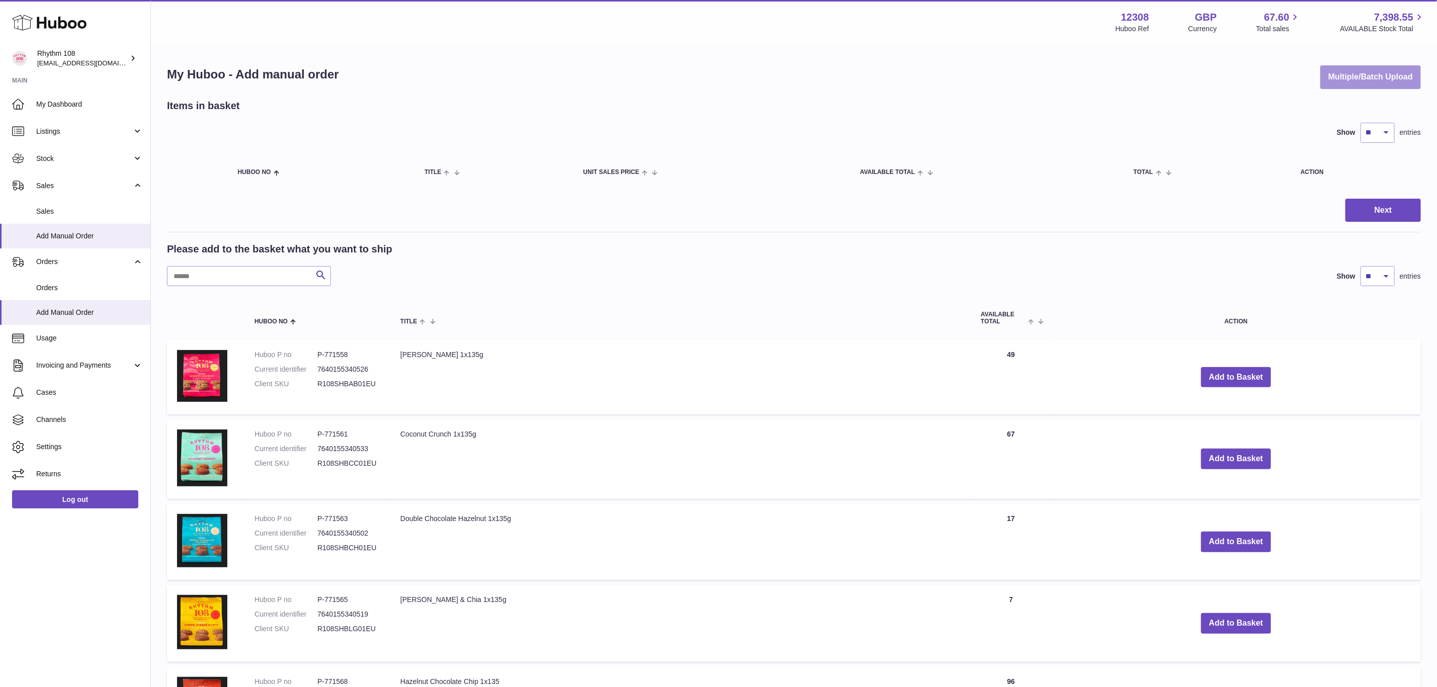
click at [1369, 79] on button "Multiple/Batch Upload" at bounding box center [1371, 77] width 101 height 24
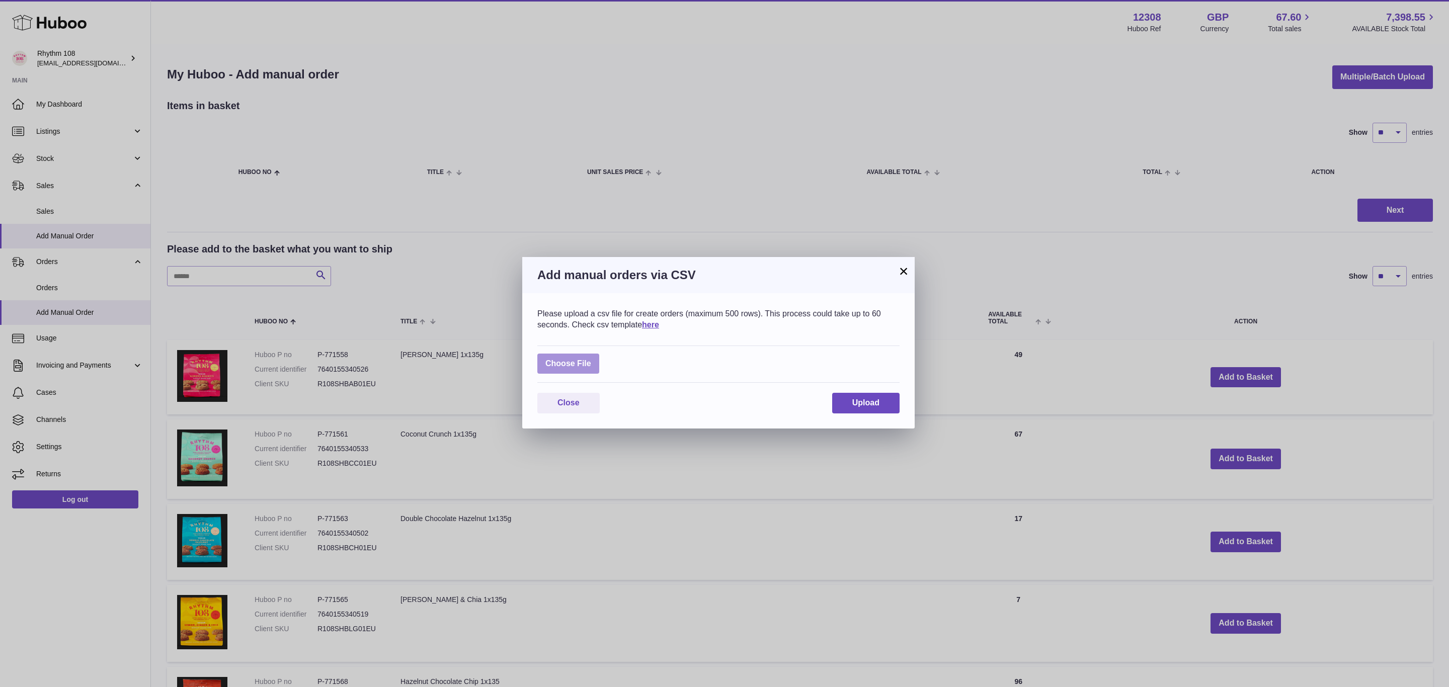
click at [564, 363] on label at bounding box center [568, 364] width 62 height 21
click at [591, 359] on input "file" at bounding box center [591, 359] width 1 height 1
type input "**********"
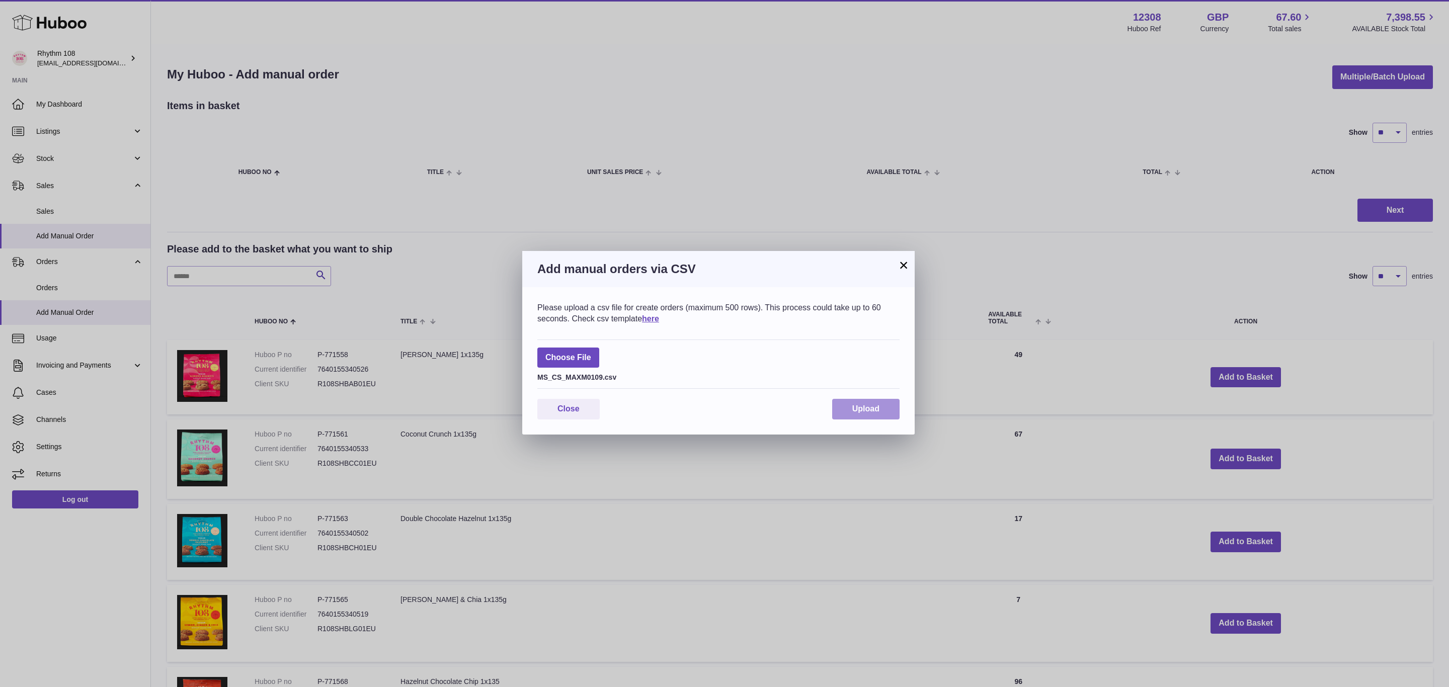
click at [847, 408] on button "Upload" at bounding box center [865, 409] width 67 height 21
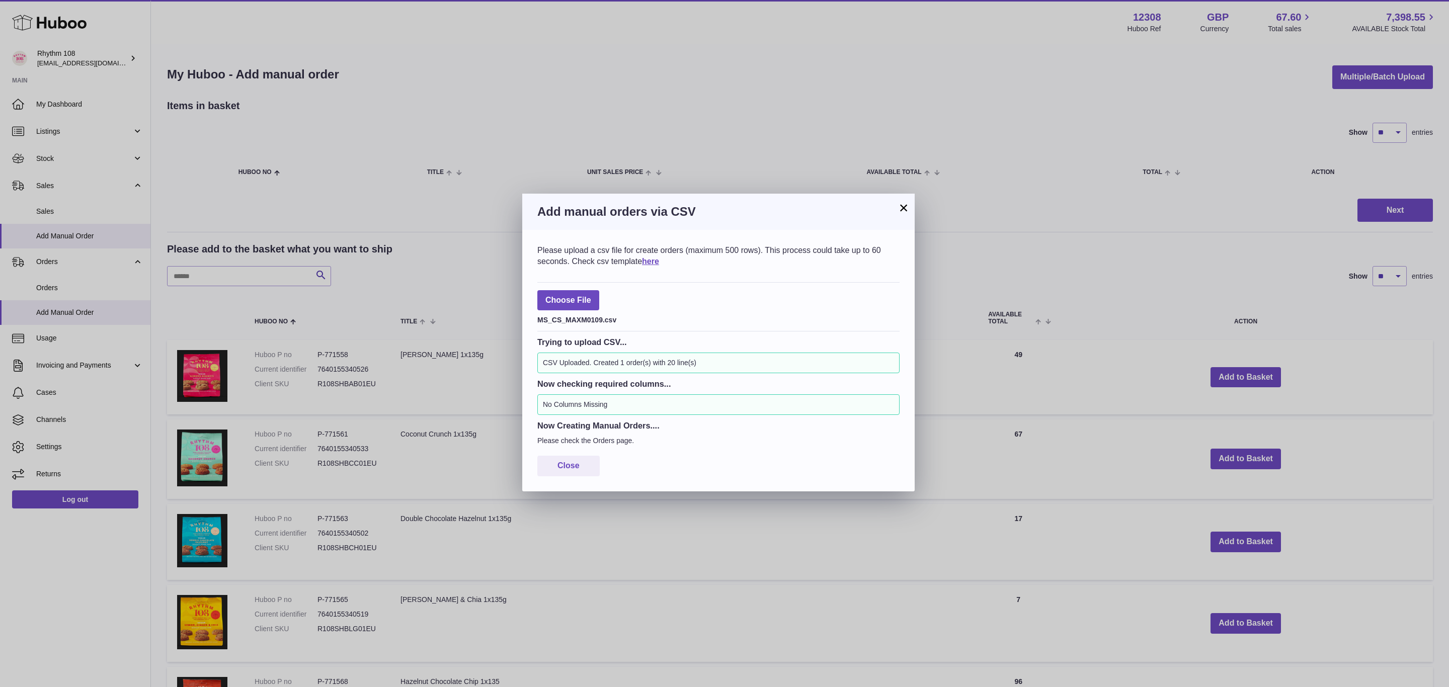
click at [57, 291] on div "× Add manual orders via CSV Please upload a csv file for create orders (maximum…" at bounding box center [724, 343] width 1449 height 687
click at [54, 291] on div "× Add manual orders via CSV Please upload a csv file for create orders (maximum…" at bounding box center [724, 343] width 1449 height 687
click at [52, 260] on div "× Add manual orders via CSV Please upload a csv file for create orders (maximum…" at bounding box center [724, 343] width 1449 height 687
click at [906, 213] on button "×" at bounding box center [904, 208] width 12 height 12
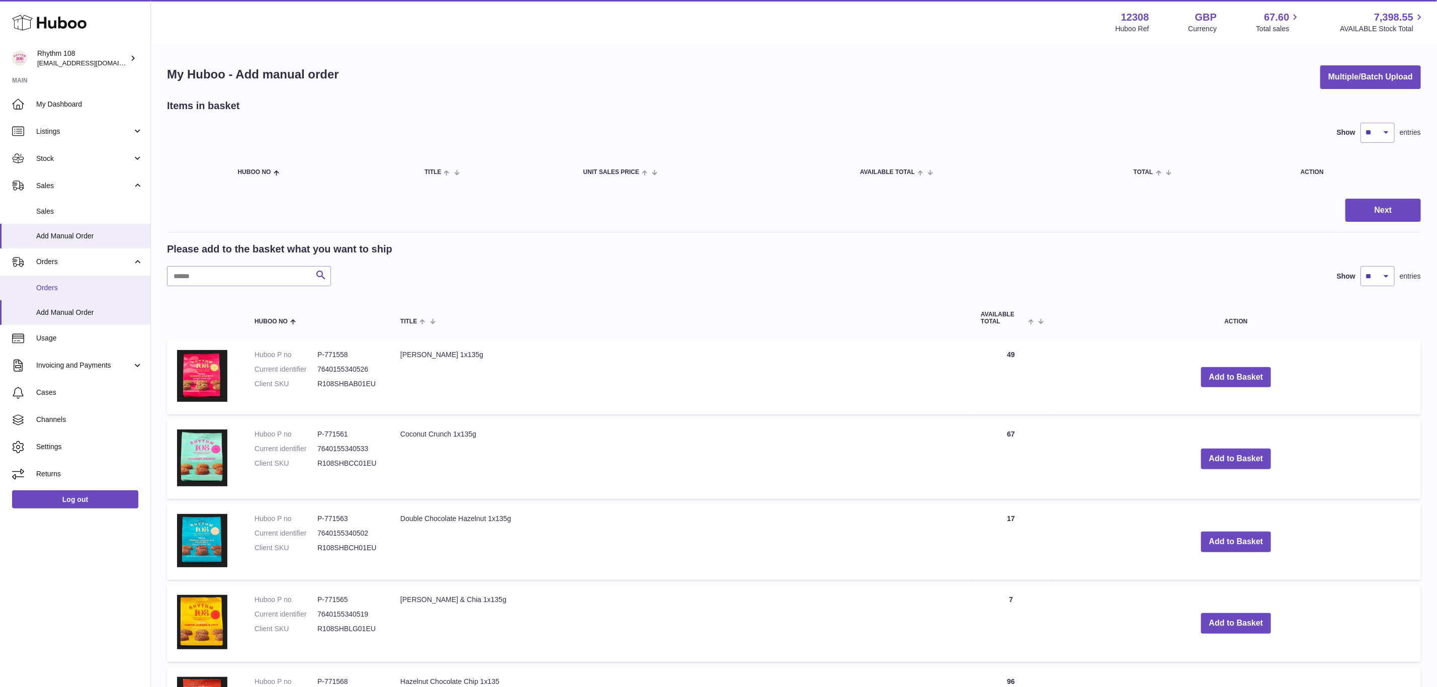
click at [52, 281] on link "Orders" at bounding box center [75, 288] width 150 height 25
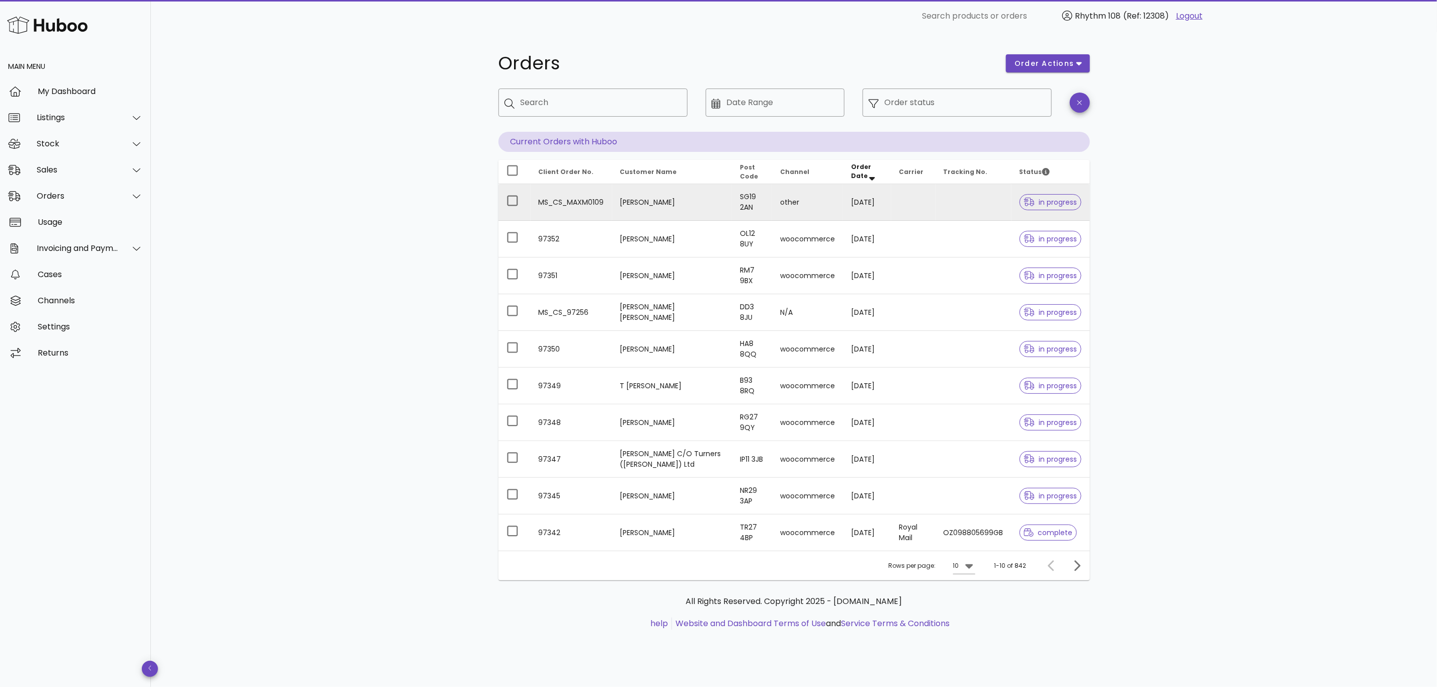
click at [935, 211] on tr "MS_CS_MAXM0109 [PERSON_NAME] SG19 2AN other [DATE] in progress" at bounding box center [795, 202] width 592 height 37
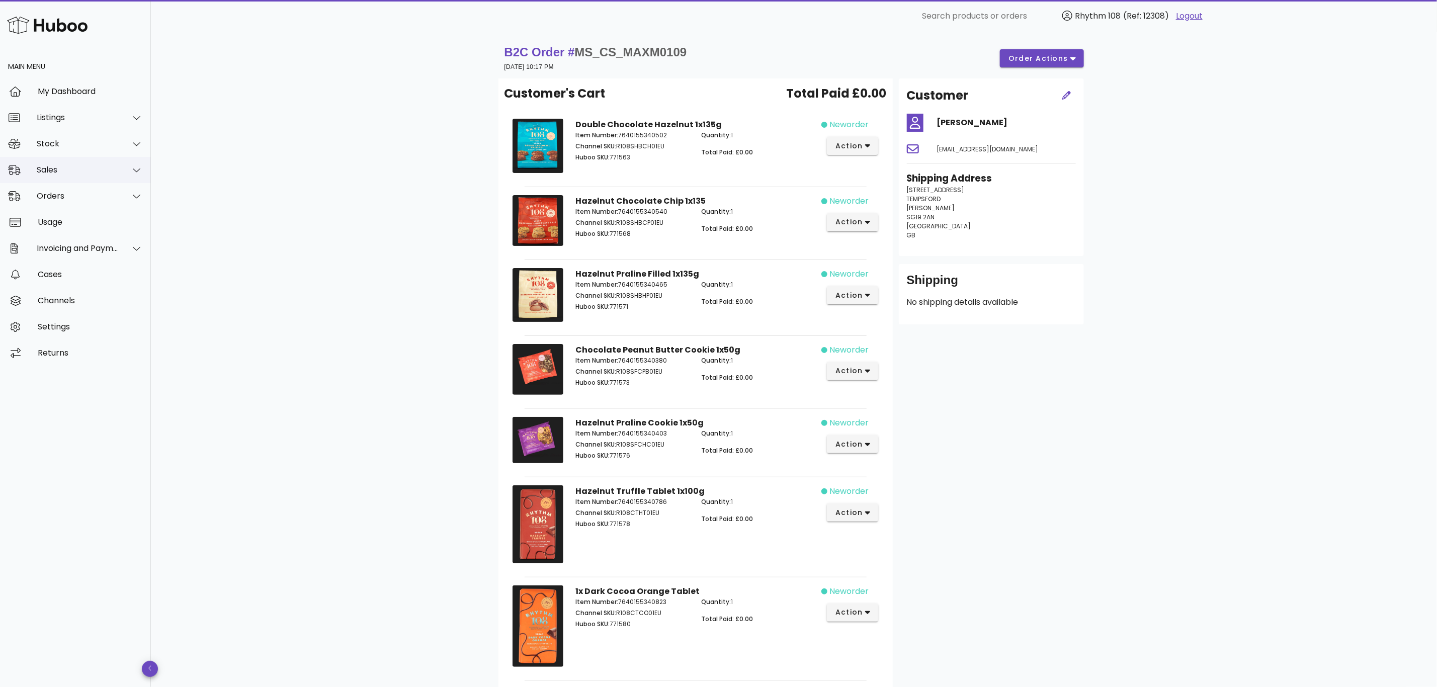
click at [65, 165] on div "Sales" at bounding box center [78, 170] width 82 height 10
click at [69, 208] on div "Add Manual Order" at bounding box center [89, 219] width 107 height 22
click at [68, 192] on div "Sales" at bounding box center [89, 195] width 107 height 10
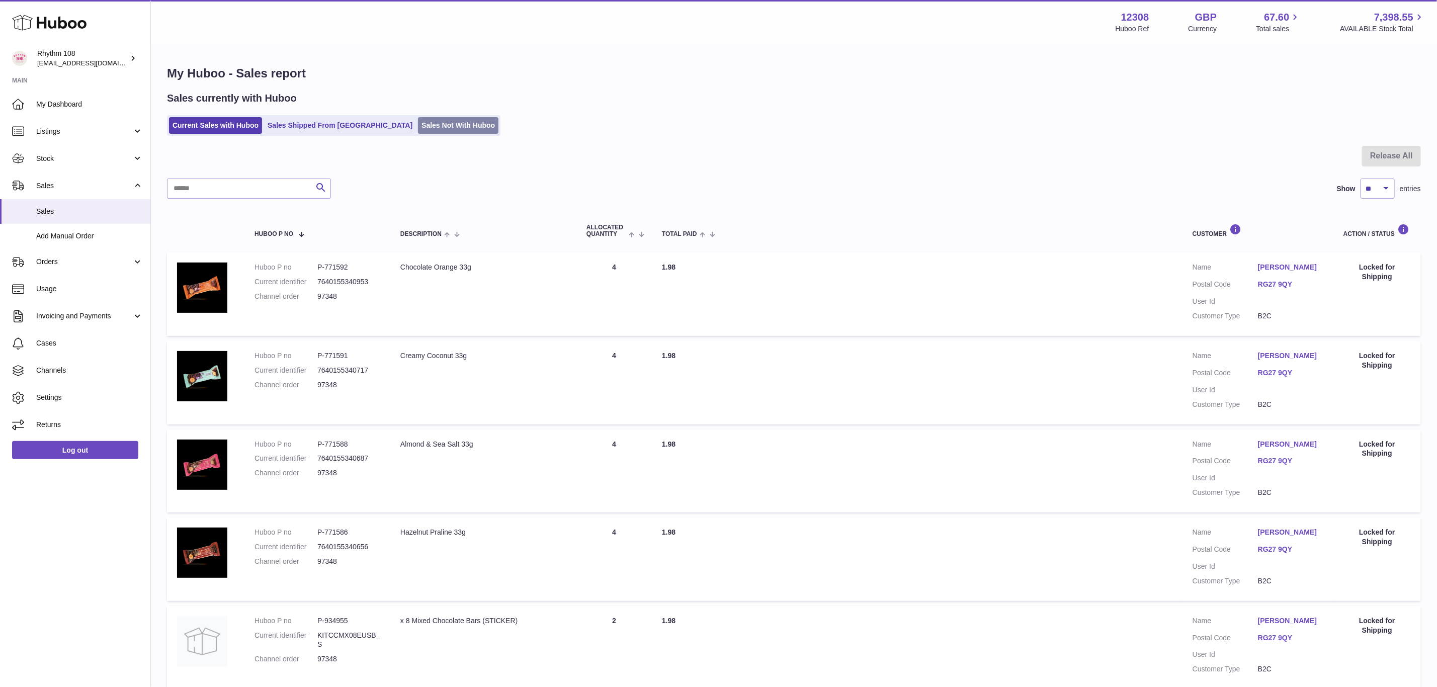
click at [432, 130] on link "Sales Not With Huboo" at bounding box center [458, 125] width 80 height 17
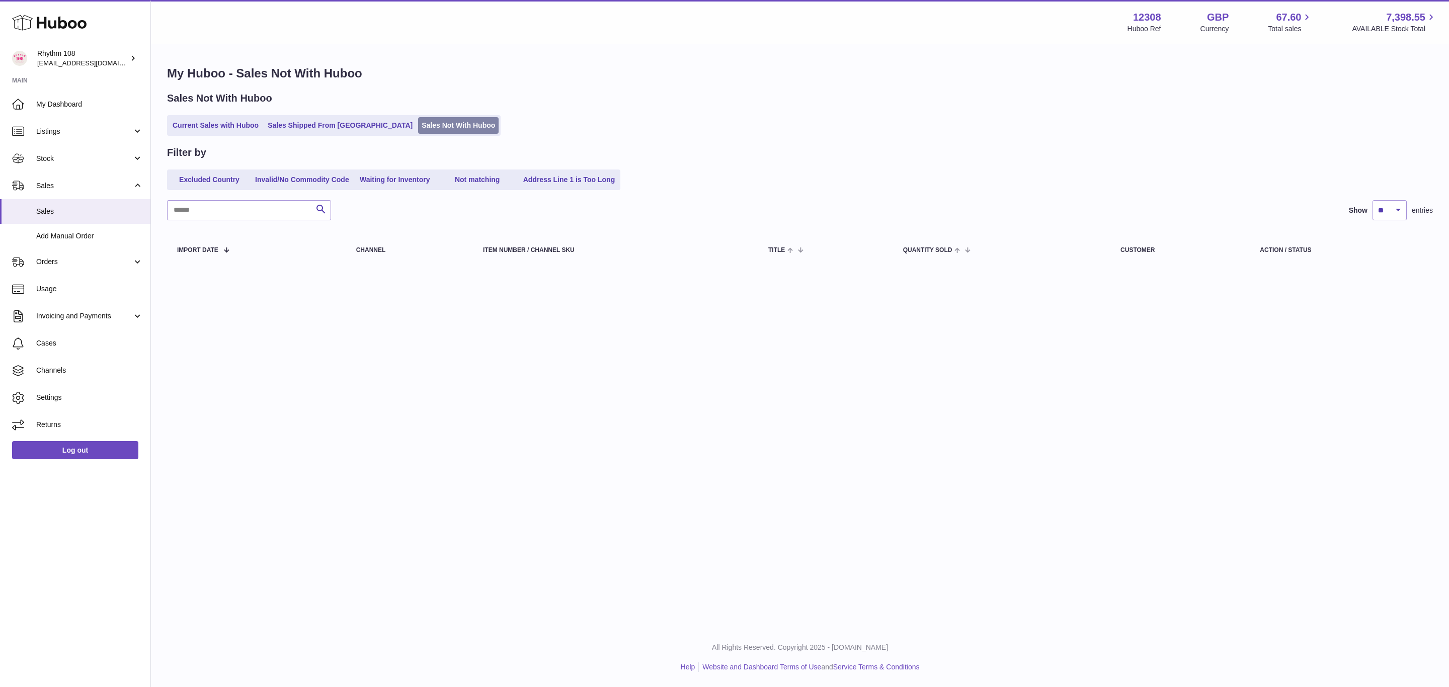
click at [418, 125] on link "Sales Not With Huboo" at bounding box center [458, 125] width 80 height 17
click at [222, 127] on link "Current Sales with Huboo" at bounding box center [215, 125] width 93 height 17
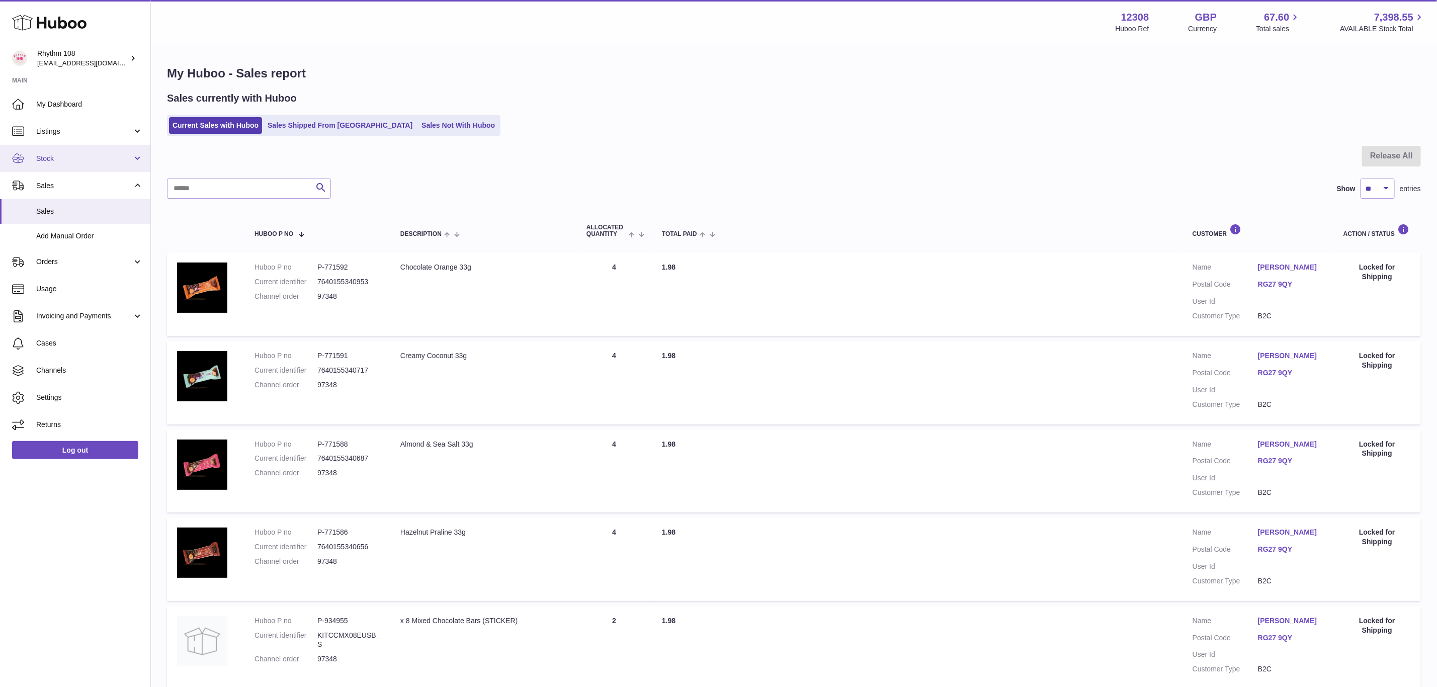
click at [50, 157] on span "Stock" at bounding box center [84, 159] width 96 height 10
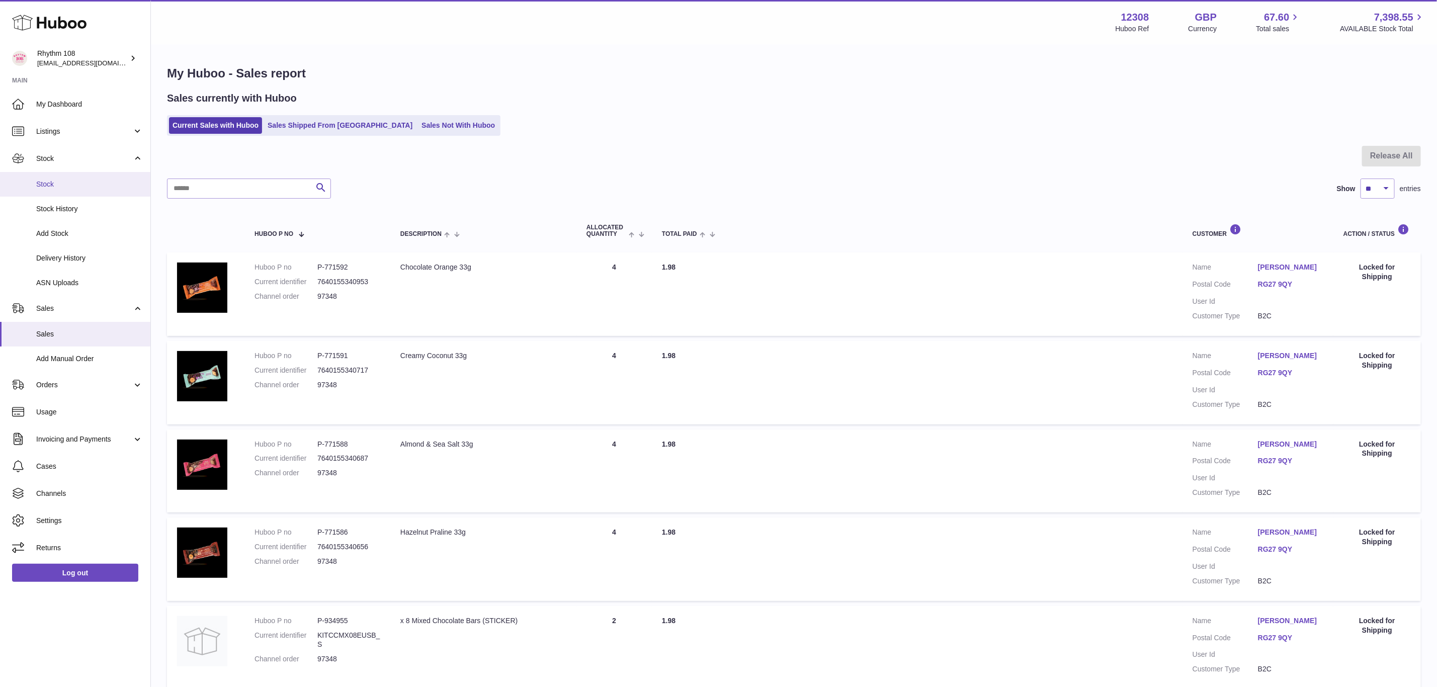
click at [60, 186] on span "Stock" at bounding box center [89, 185] width 107 height 10
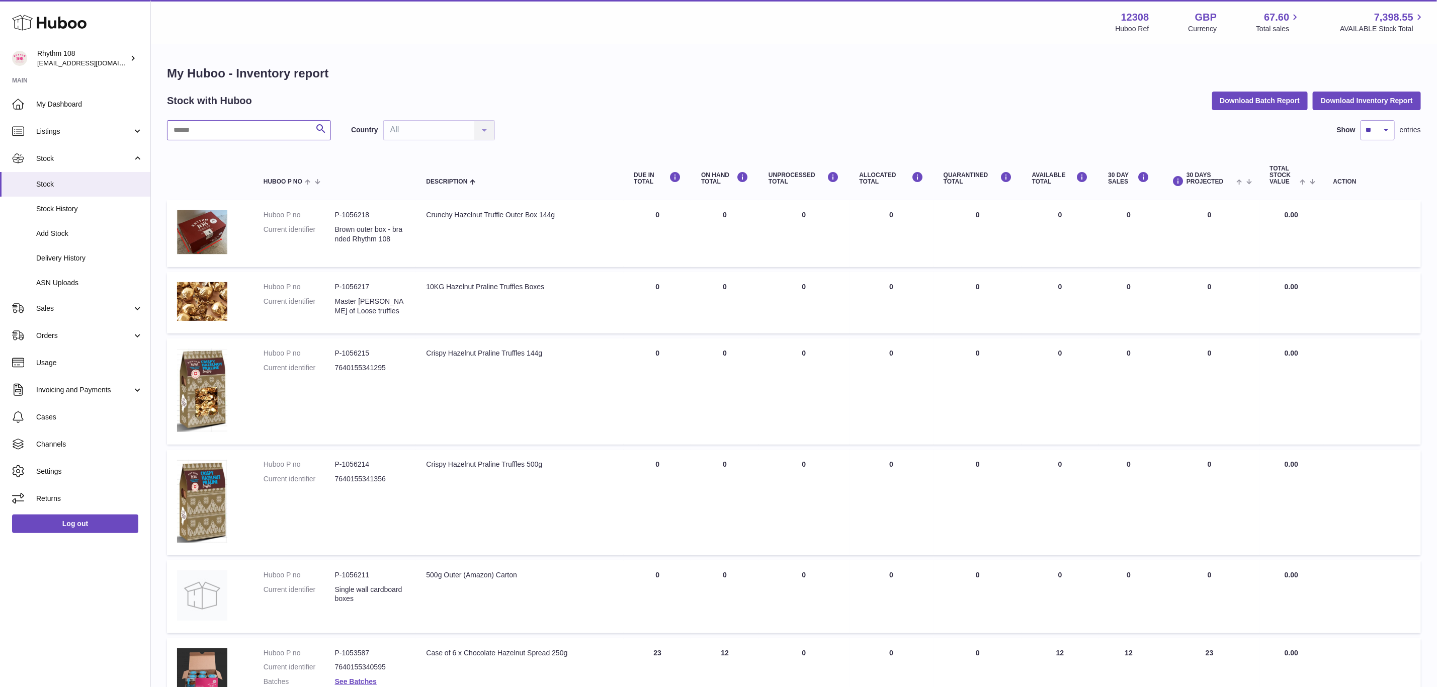
click at [239, 135] on input "text" at bounding box center [249, 130] width 164 height 20
type input "*"
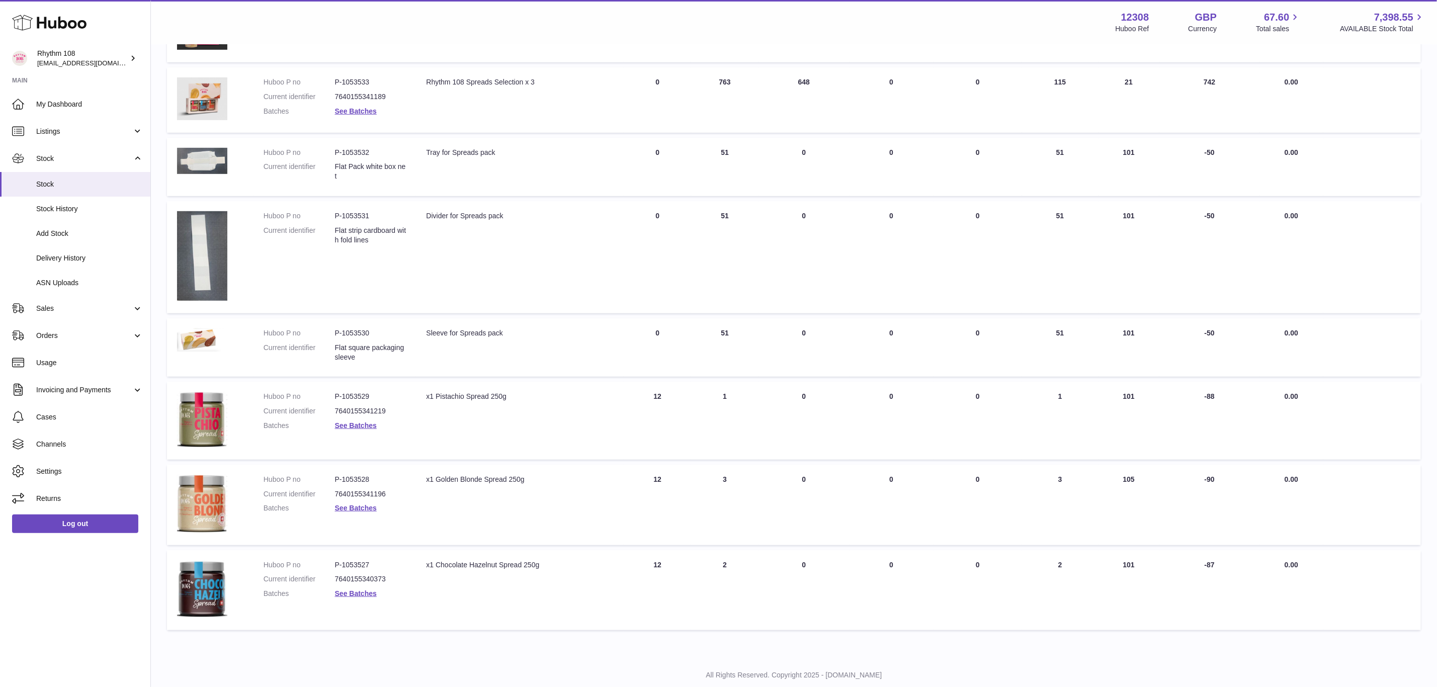
scroll to position [378, 0]
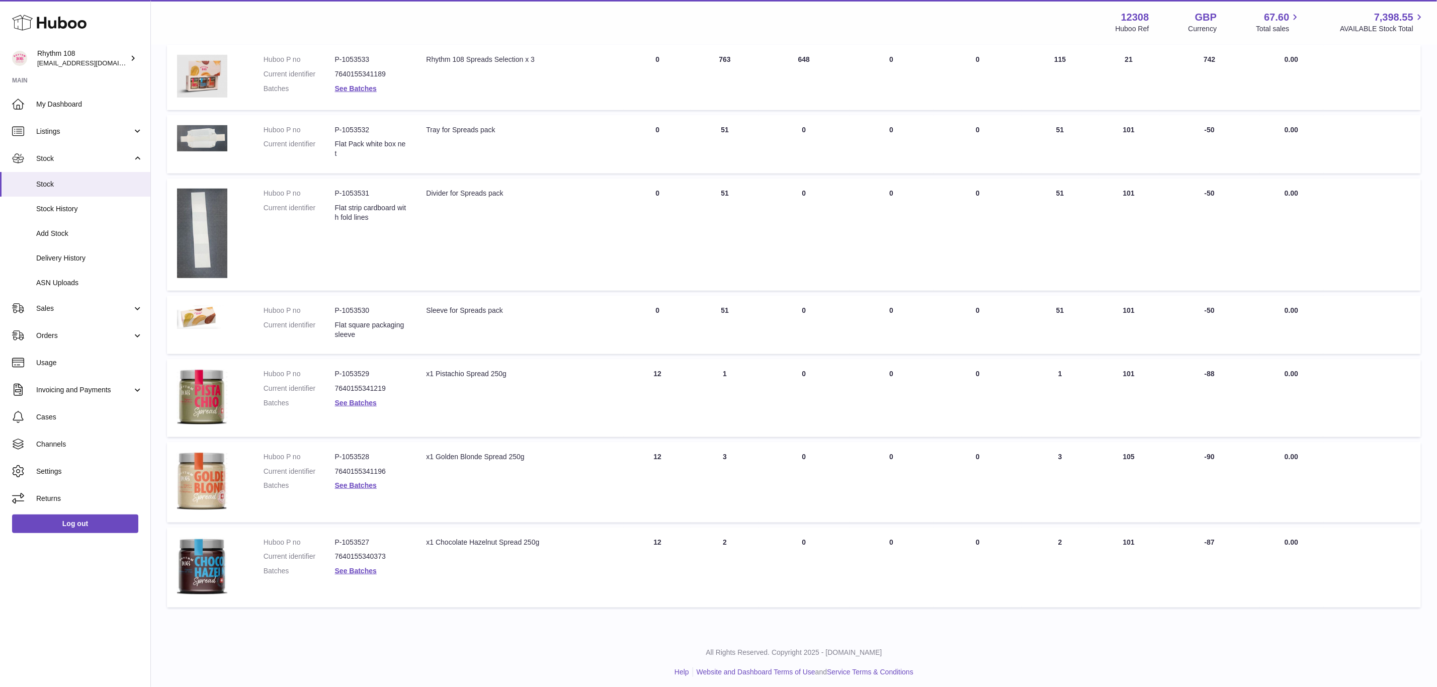
type input "*****"
